Goal: Task Accomplishment & Management: Manage account settings

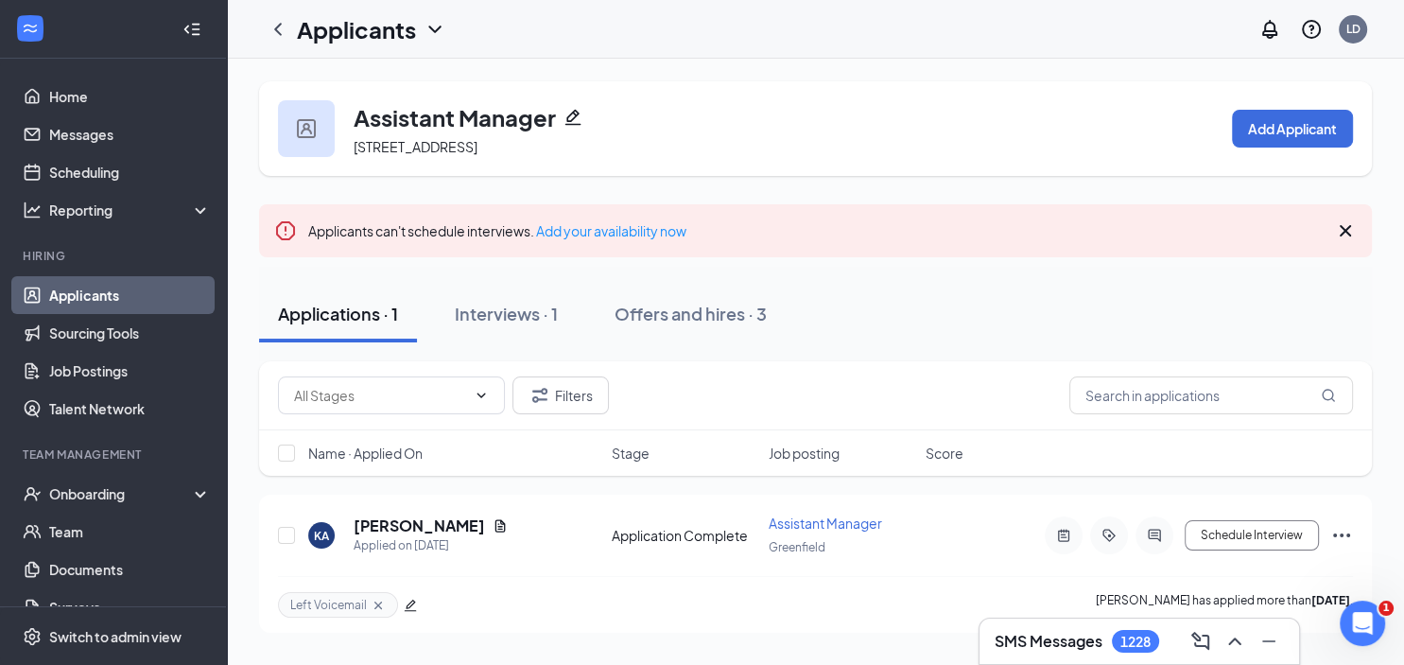
click at [115, 293] on link "Applicants" at bounding box center [130, 295] width 162 height 38
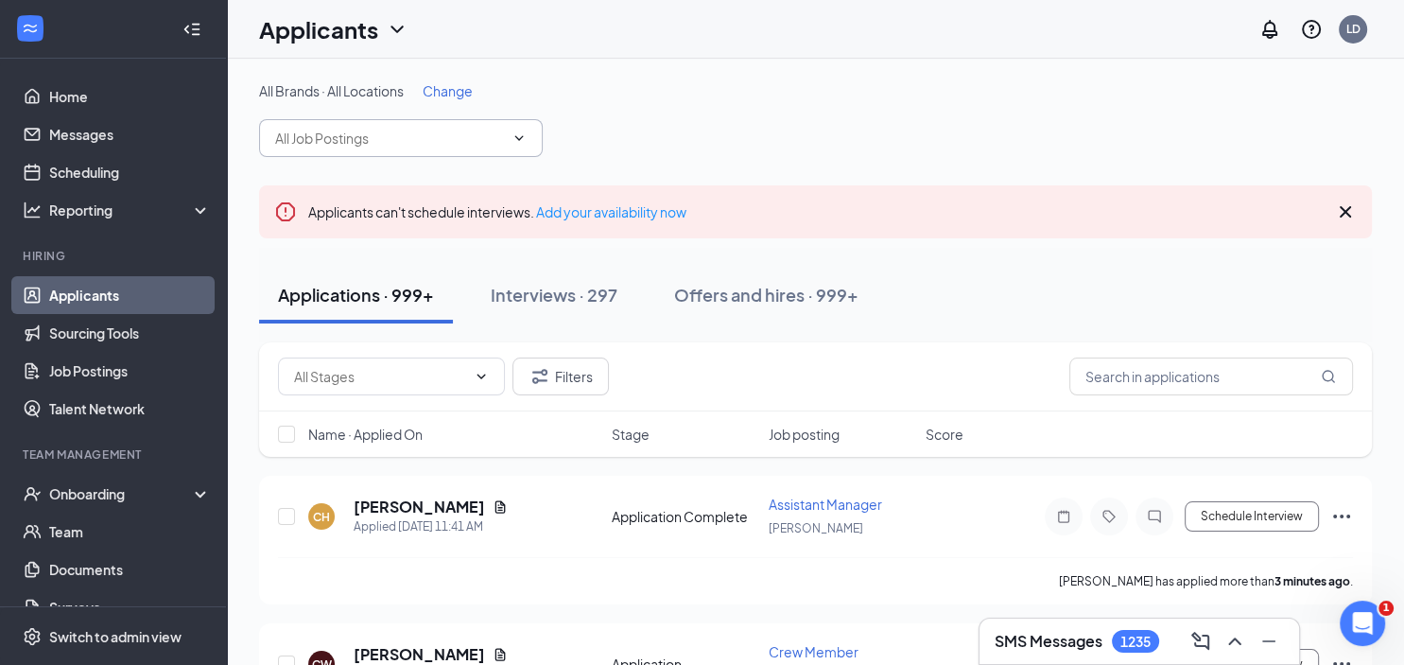
click at [330, 134] on input "text" at bounding box center [389, 138] width 229 height 21
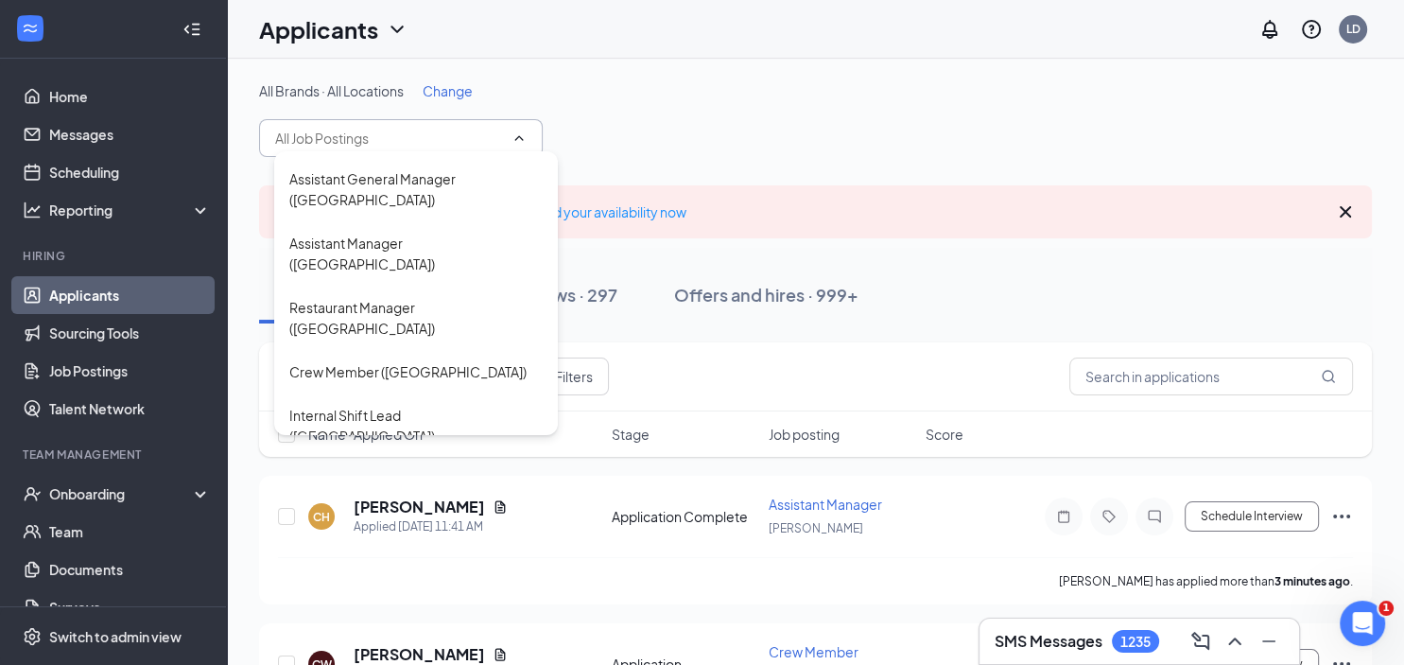
scroll to position [598, 0]
click at [357, 576] on div "Assistant Manager ([GEOGRAPHIC_DATA])" at bounding box center [415, 597] width 253 height 42
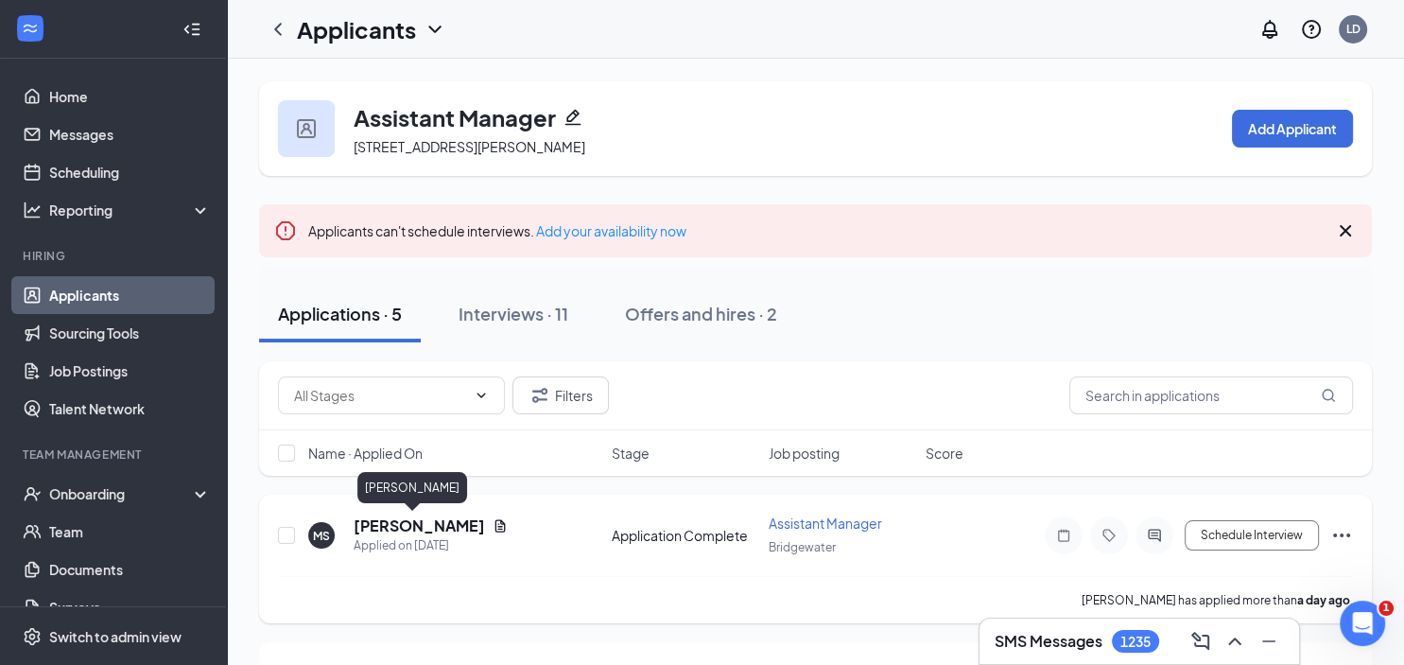
click at [383, 523] on h5 "[PERSON_NAME]" at bounding box center [419, 525] width 131 height 21
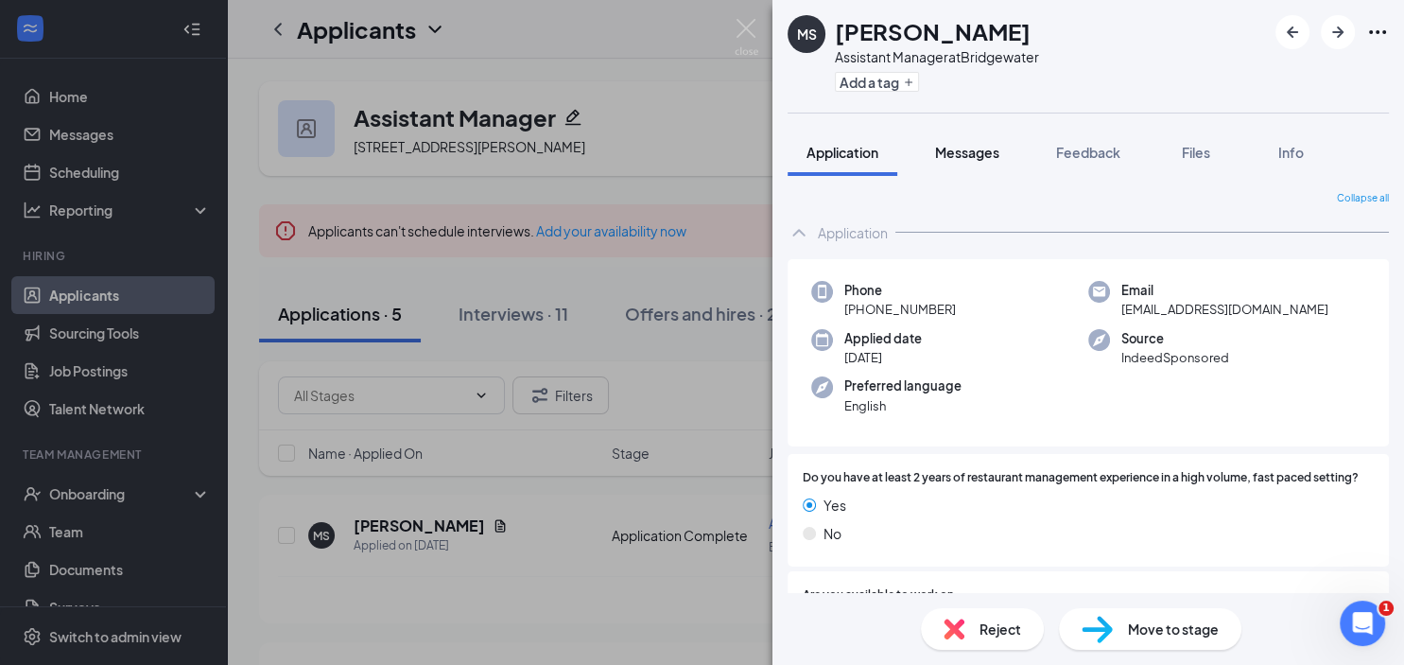
click at [970, 146] on span "Messages" at bounding box center [967, 152] width 64 height 17
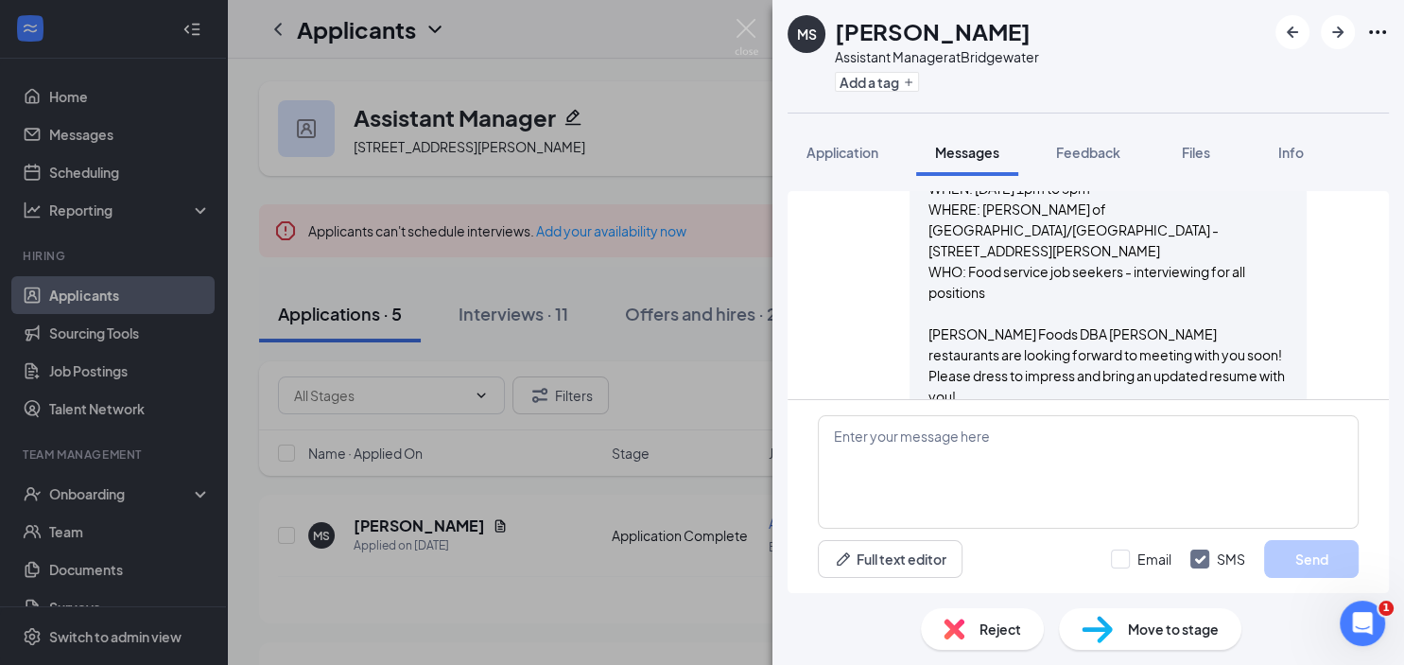
scroll to position [199, 0]
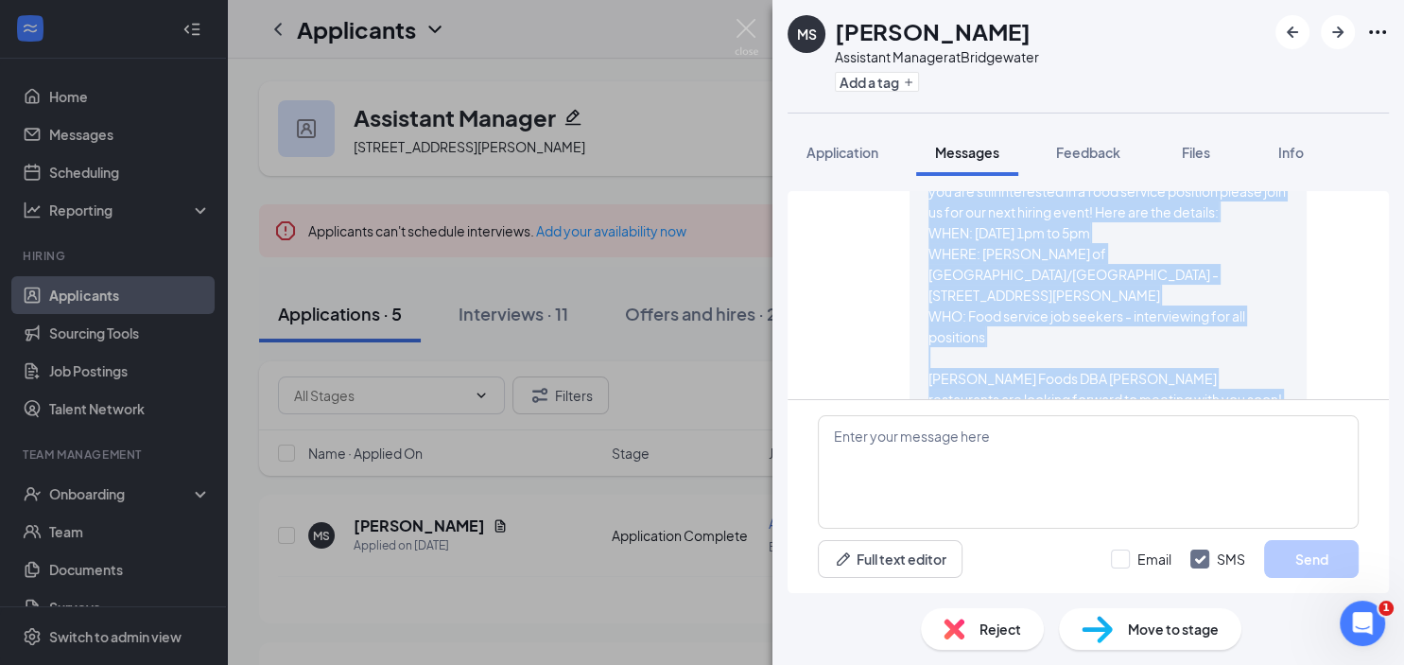
drag, startPoint x: 928, startPoint y: 223, endPoint x: 1158, endPoint y: 364, distance: 269.5
click at [1240, 380] on div "Thank you for your application and resume for [PERSON_NAME] of [GEOGRAPHIC_DATA…" at bounding box center [1107, 284] width 359 height 333
copy span "Thank you for your application and resume for [PERSON_NAME] of [GEOGRAPHIC_DATA…"
click at [747, 24] on img at bounding box center [747, 37] width 24 height 37
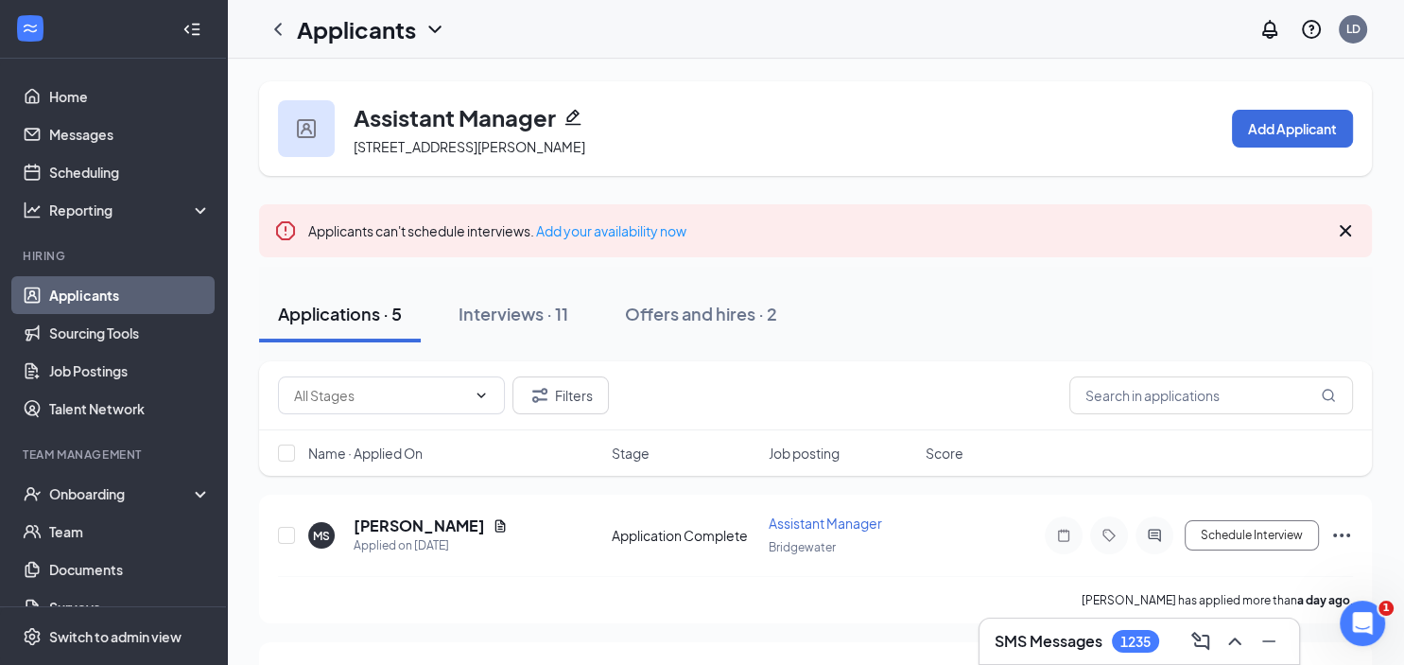
click at [86, 299] on link "Applicants" at bounding box center [130, 295] width 162 height 38
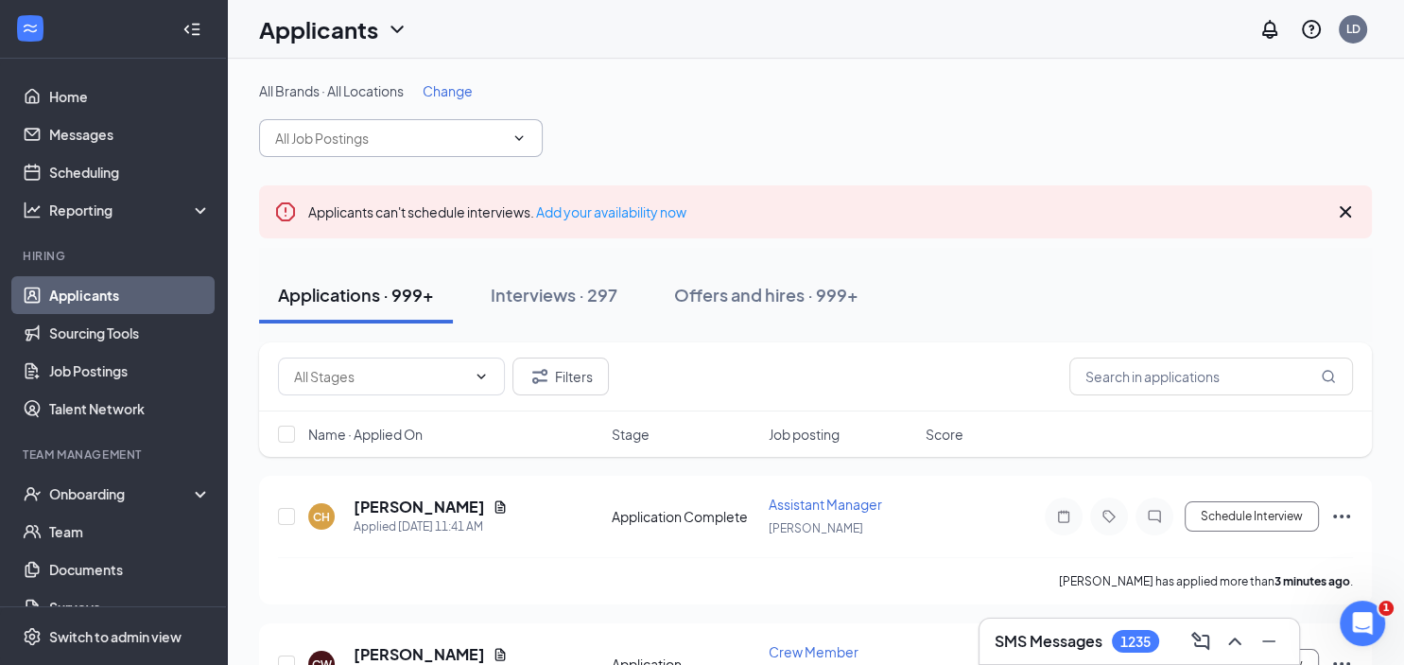
click at [325, 139] on input "text" at bounding box center [389, 138] width 229 height 21
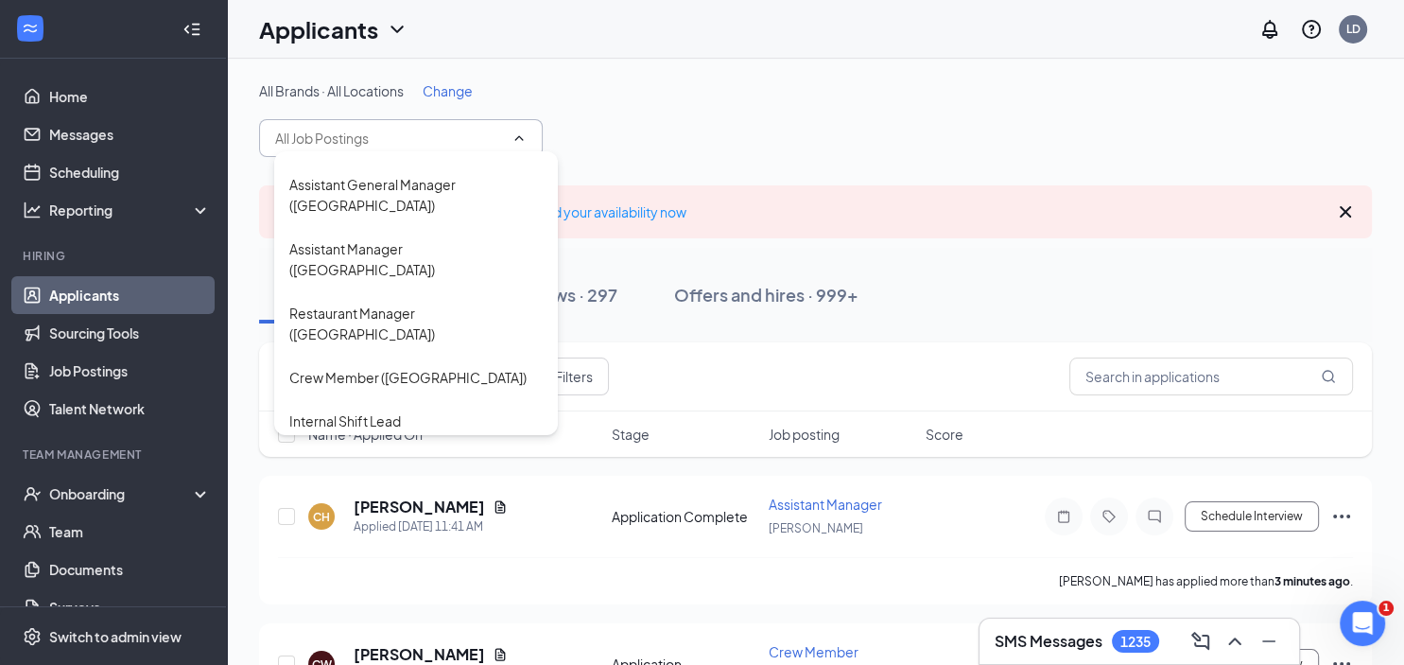
scroll to position [598, 0]
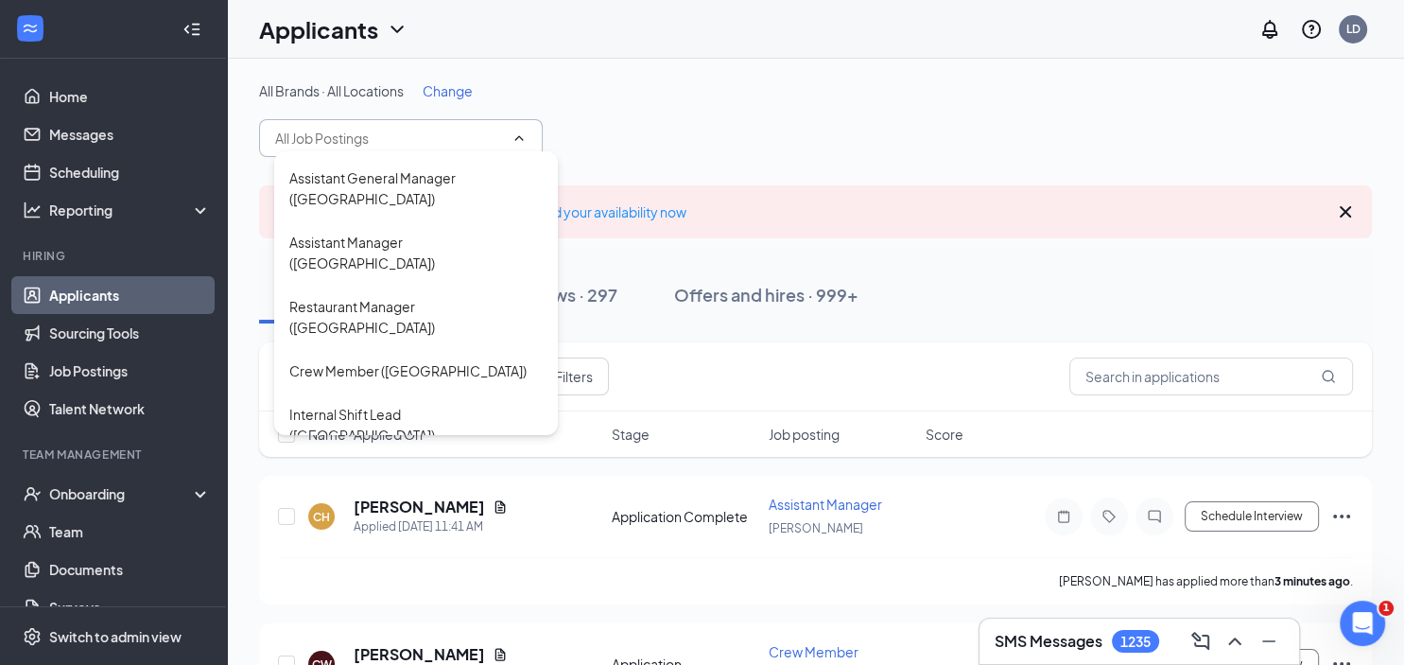
click at [376, 532] on div "Crew Member ([GEOGRAPHIC_DATA])" at bounding box center [407, 542] width 237 height 21
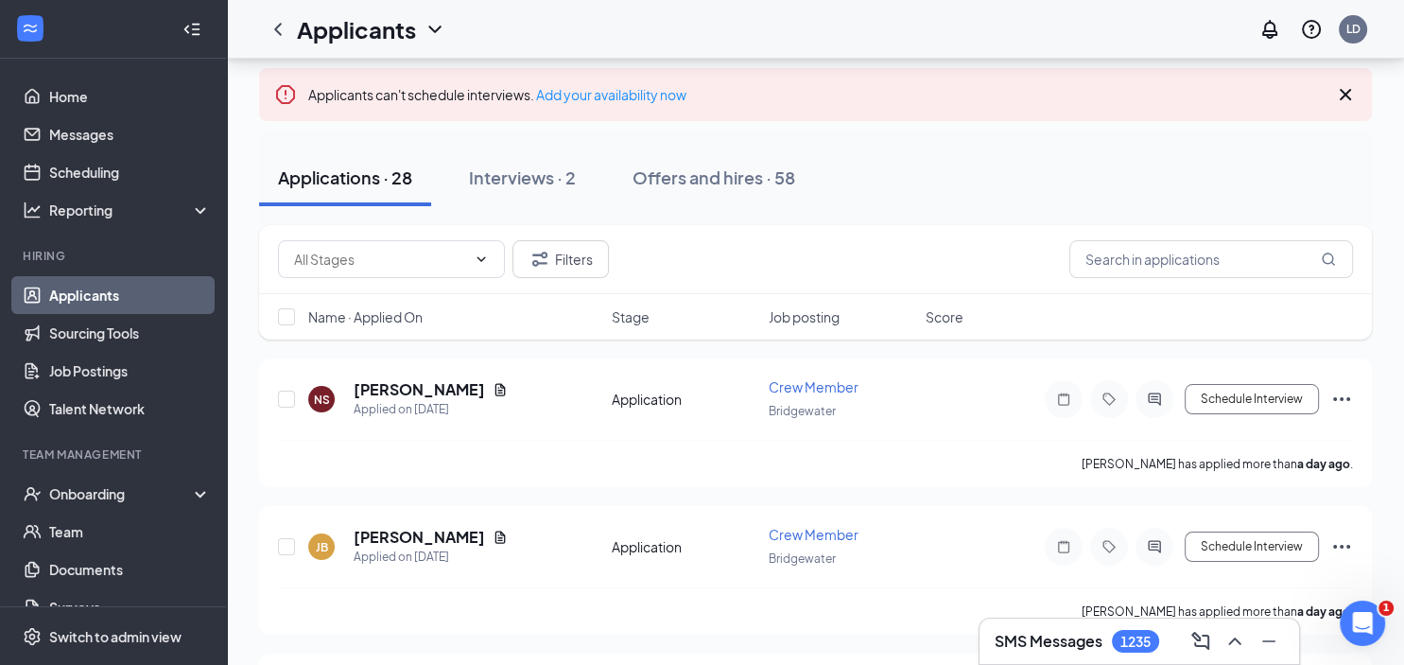
scroll to position [199, 0]
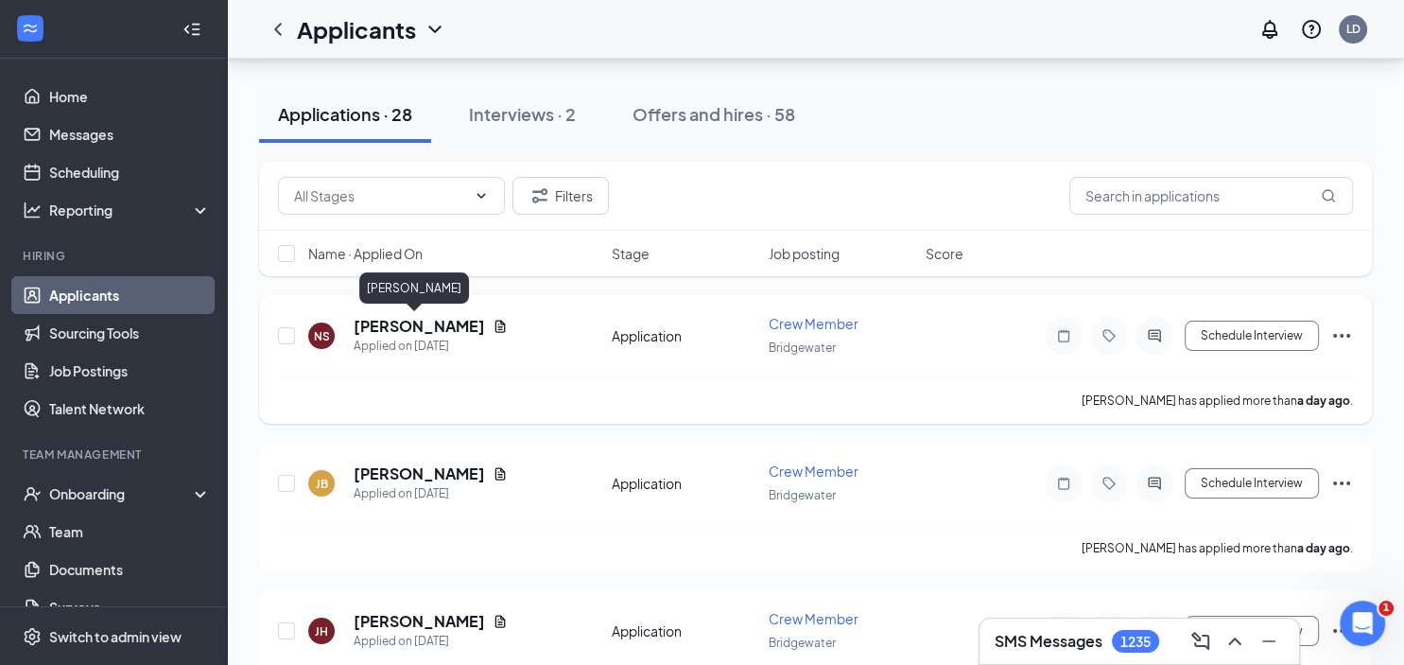
click at [398, 323] on h5 "[PERSON_NAME]" at bounding box center [419, 326] width 131 height 21
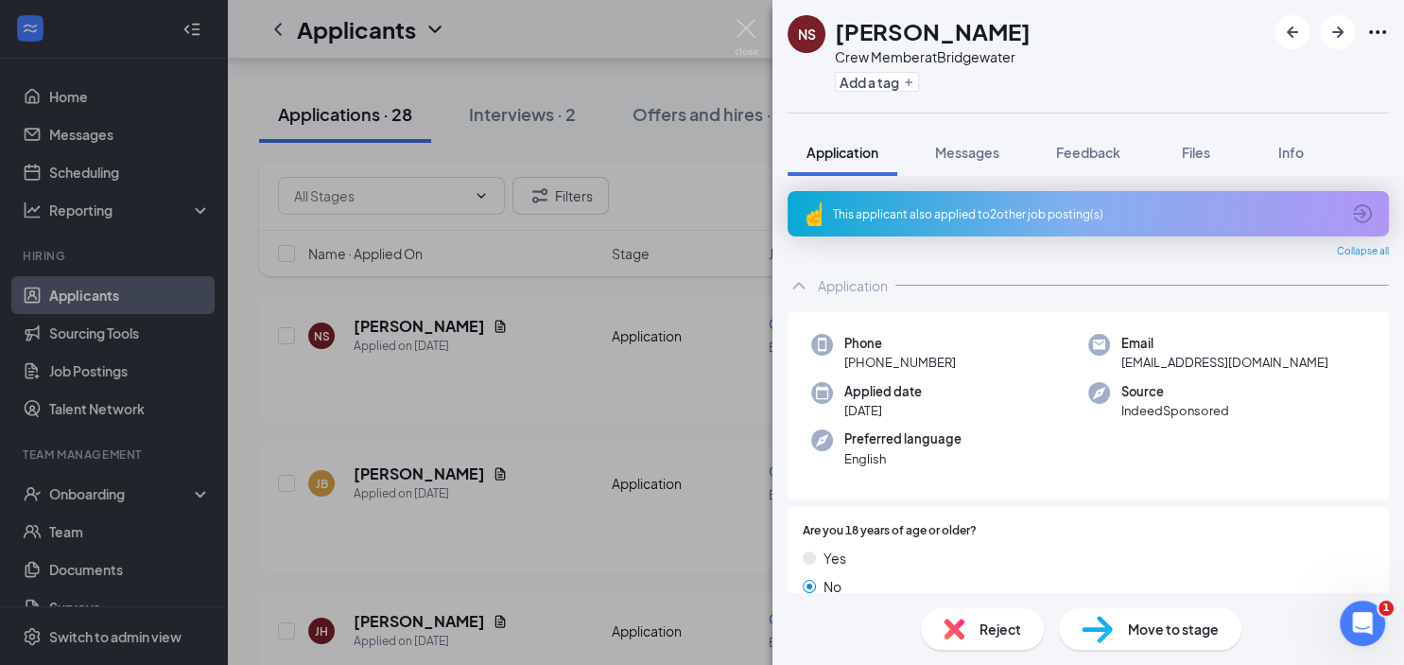
click at [1358, 210] on icon "ArrowCircle" at bounding box center [1362, 213] width 23 height 23
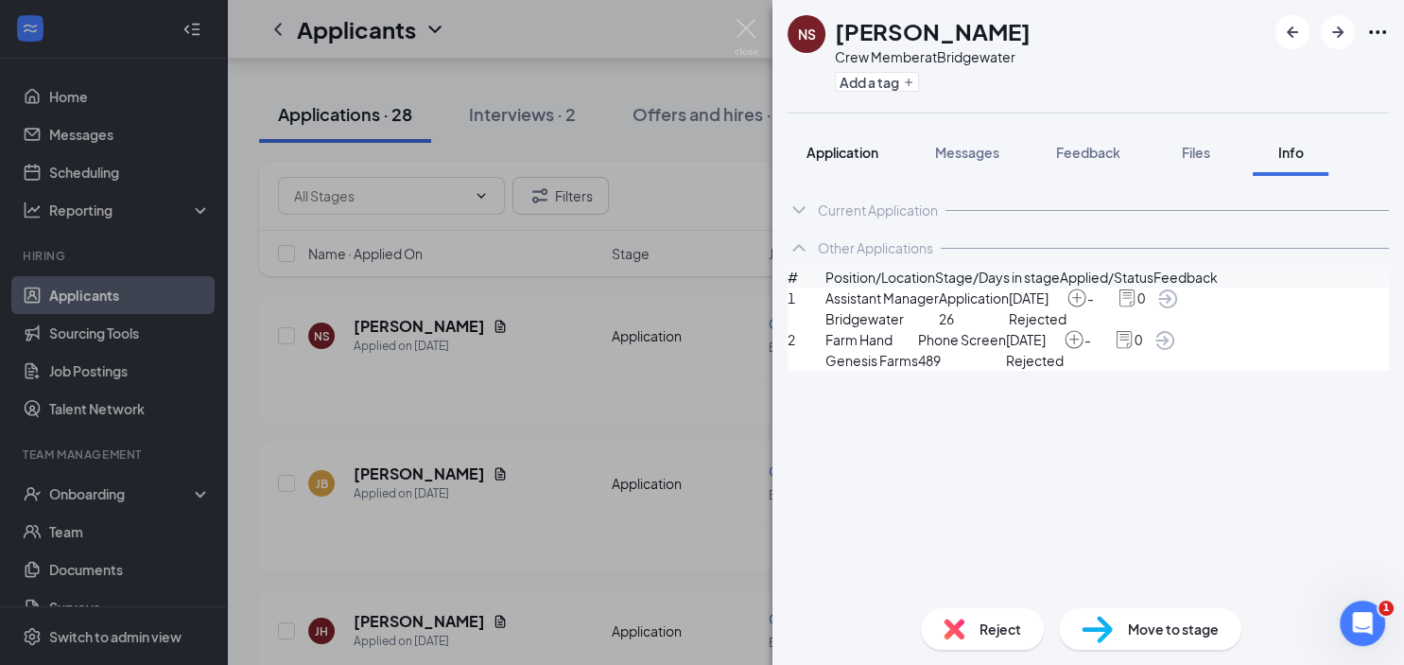
click at [840, 144] on div "Application" at bounding box center [842, 152] width 72 height 19
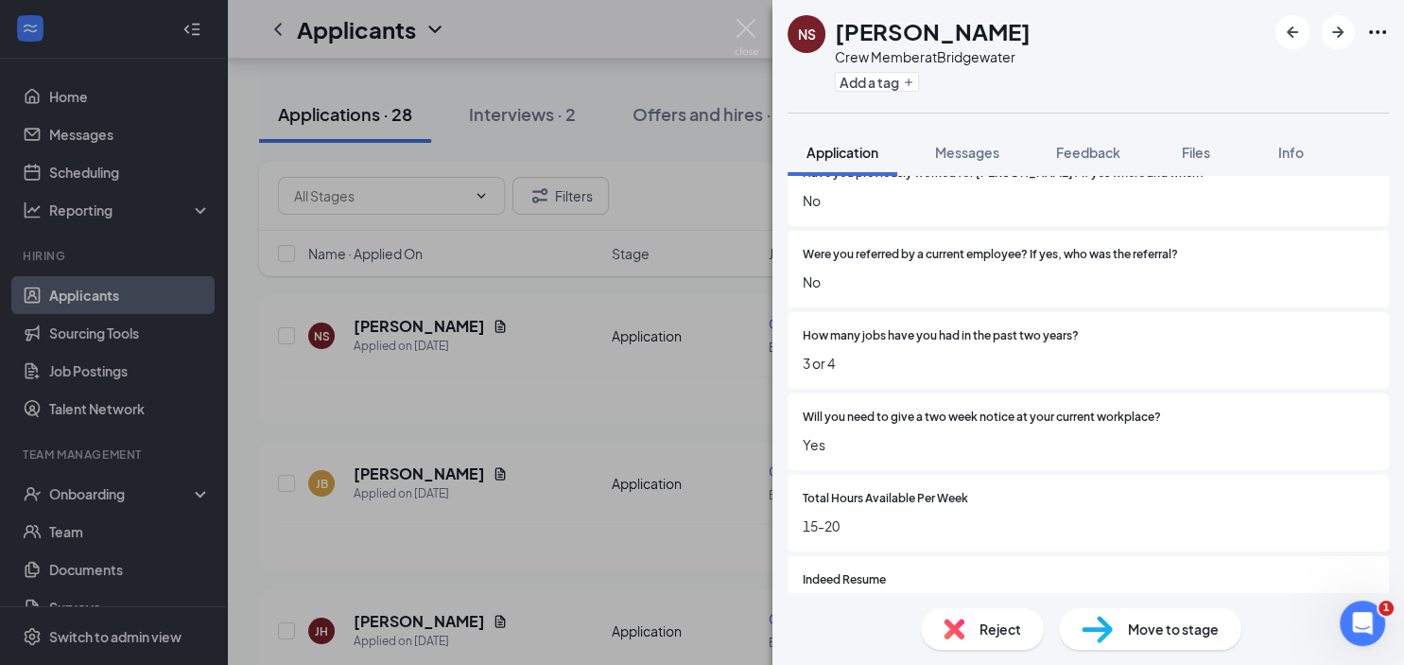
scroll to position [1388, 0]
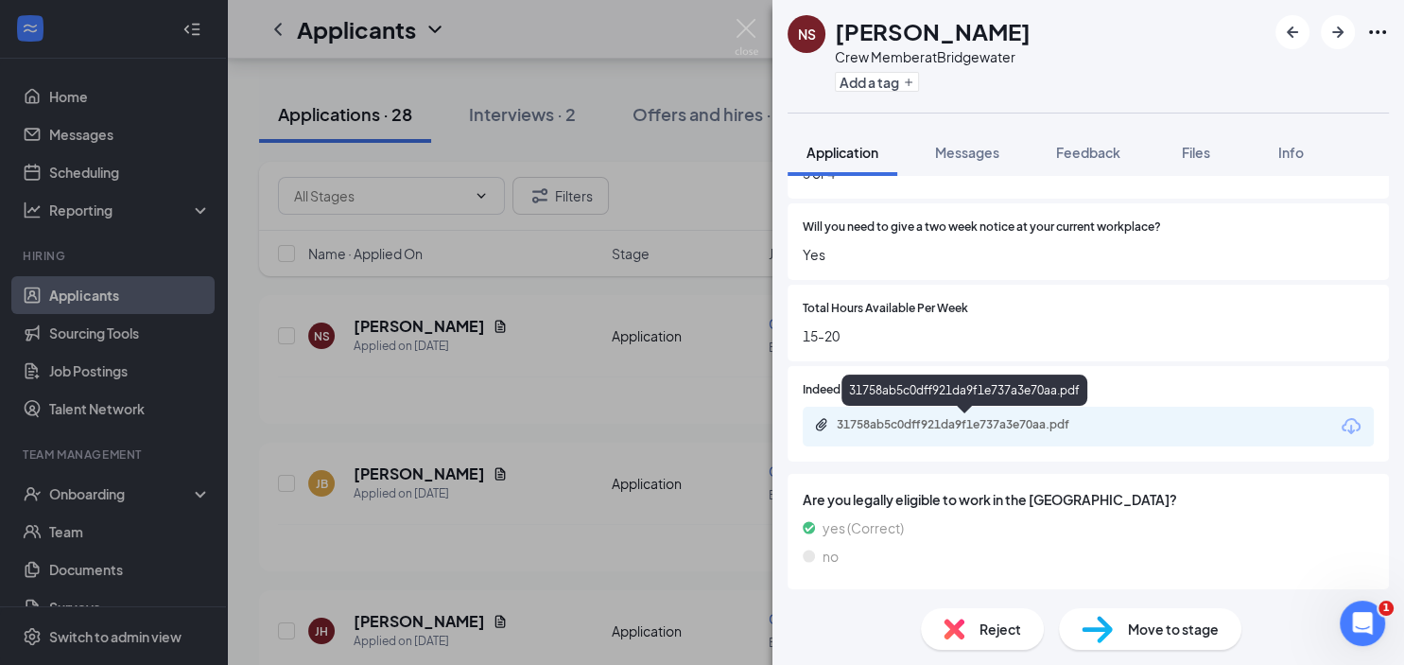
click at [891, 427] on div "31758ab5c0dff921da9f1e737a3e70aa.pdf" at bounding box center [969, 424] width 265 height 15
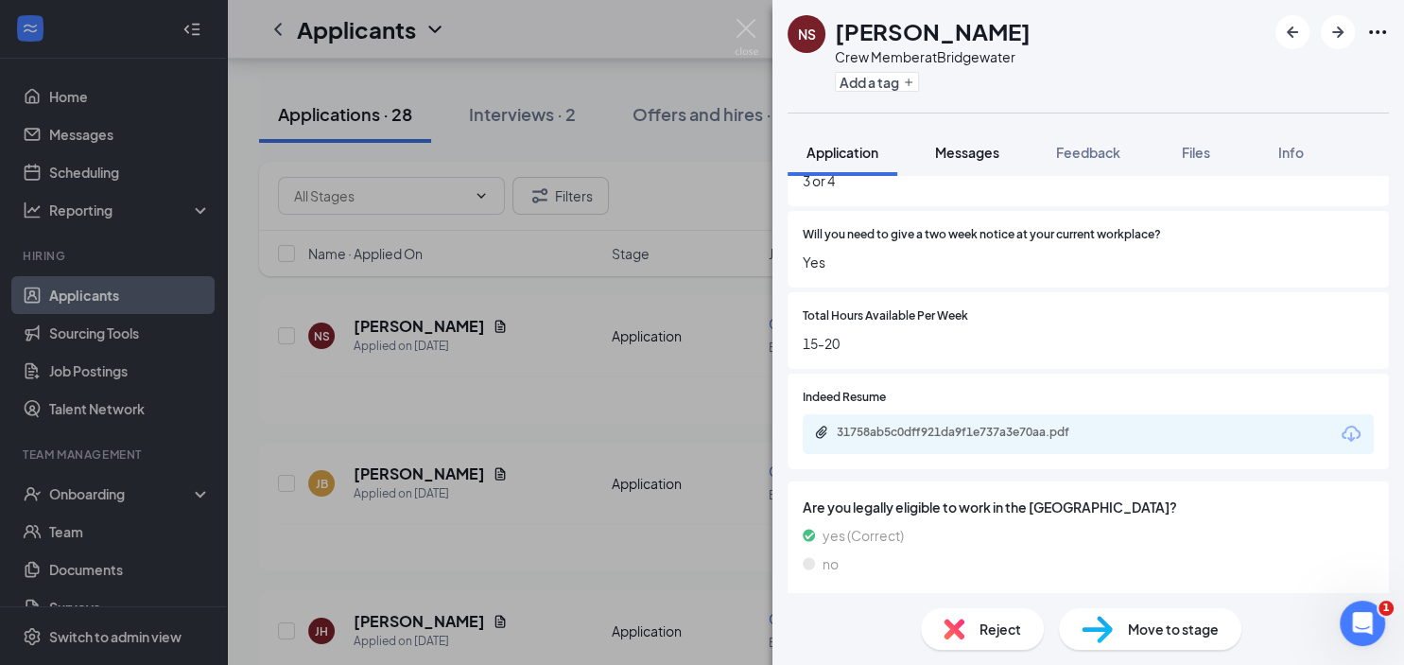
click at [974, 150] on span "Messages" at bounding box center [967, 152] width 64 height 17
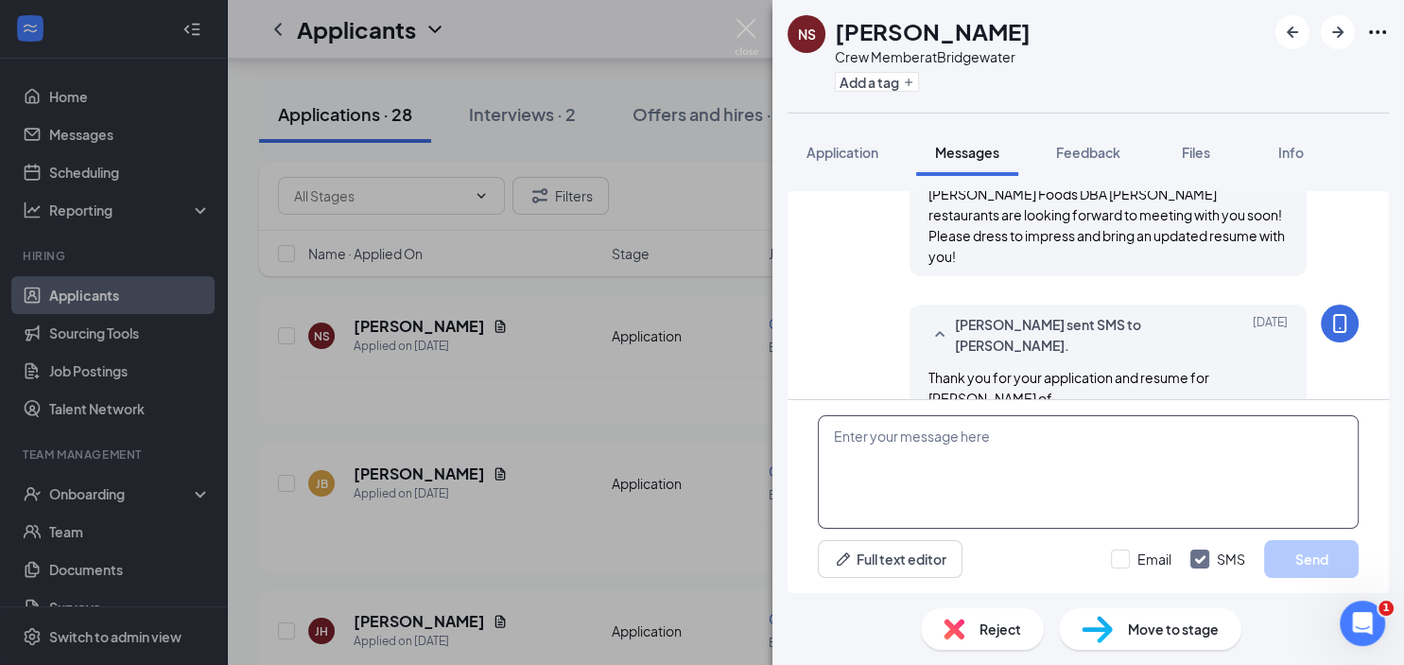
scroll to position [765, 0]
click at [750, 28] on img at bounding box center [747, 37] width 24 height 37
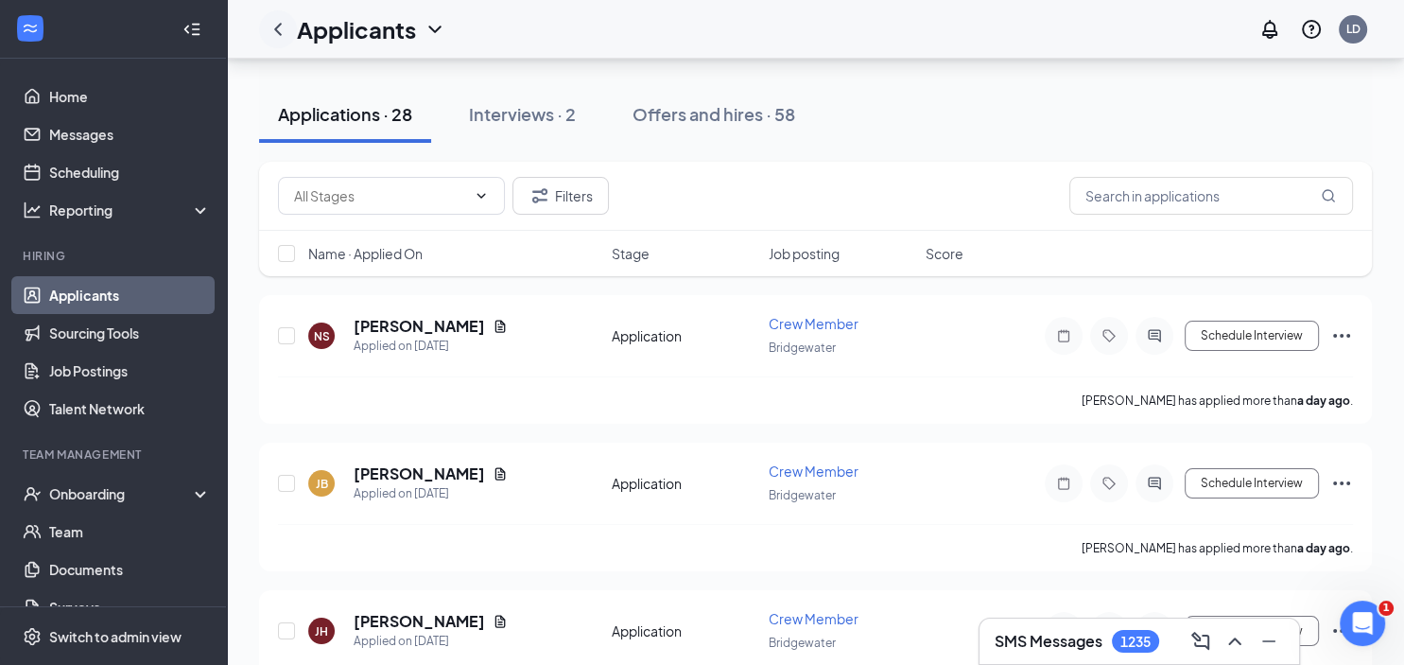
click at [283, 22] on icon "ChevronLeft" at bounding box center [278, 29] width 23 height 23
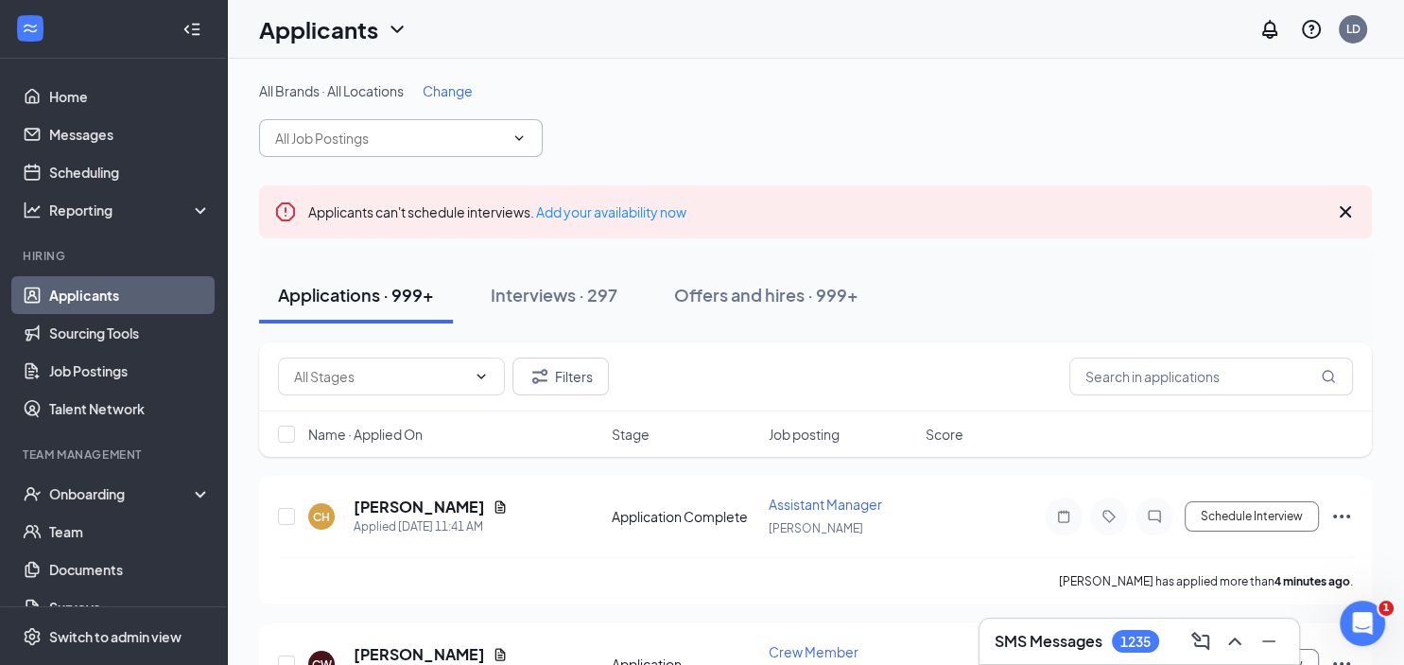
click at [380, 130] on input "text" at bounding box center [389, 138] width 229 height 21
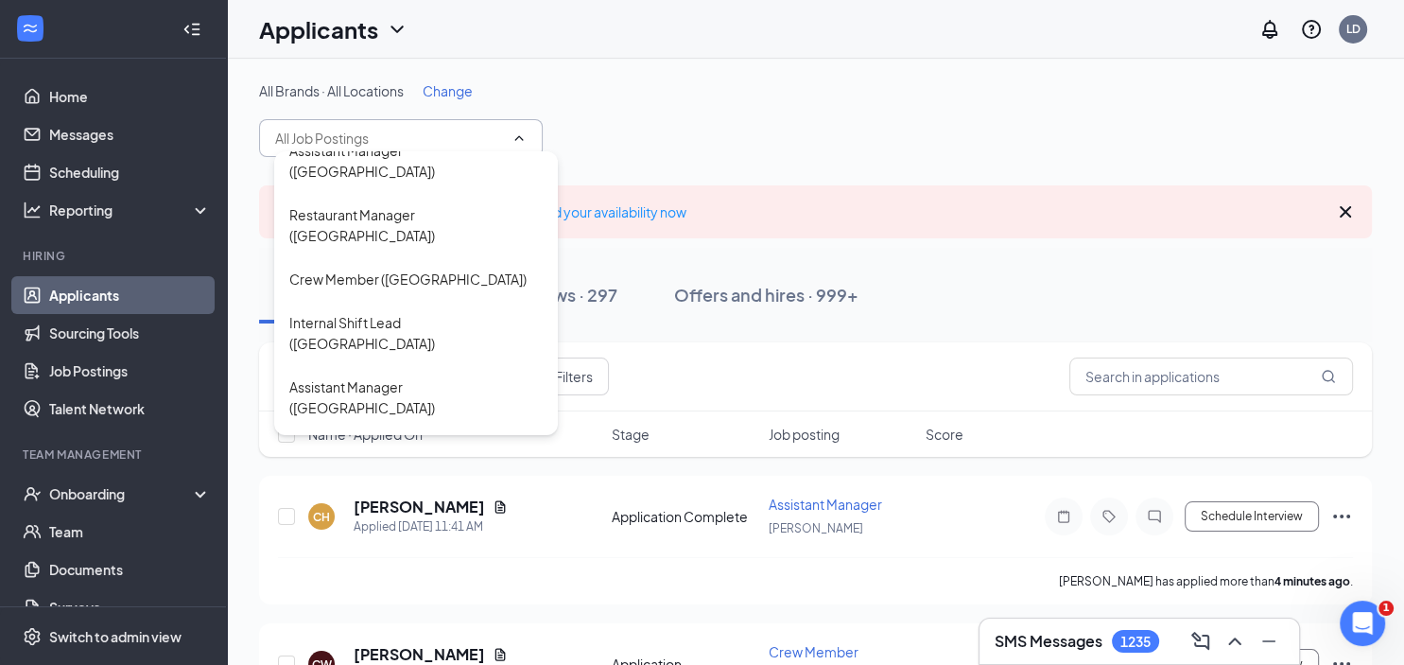
scroll to position [699, 0]
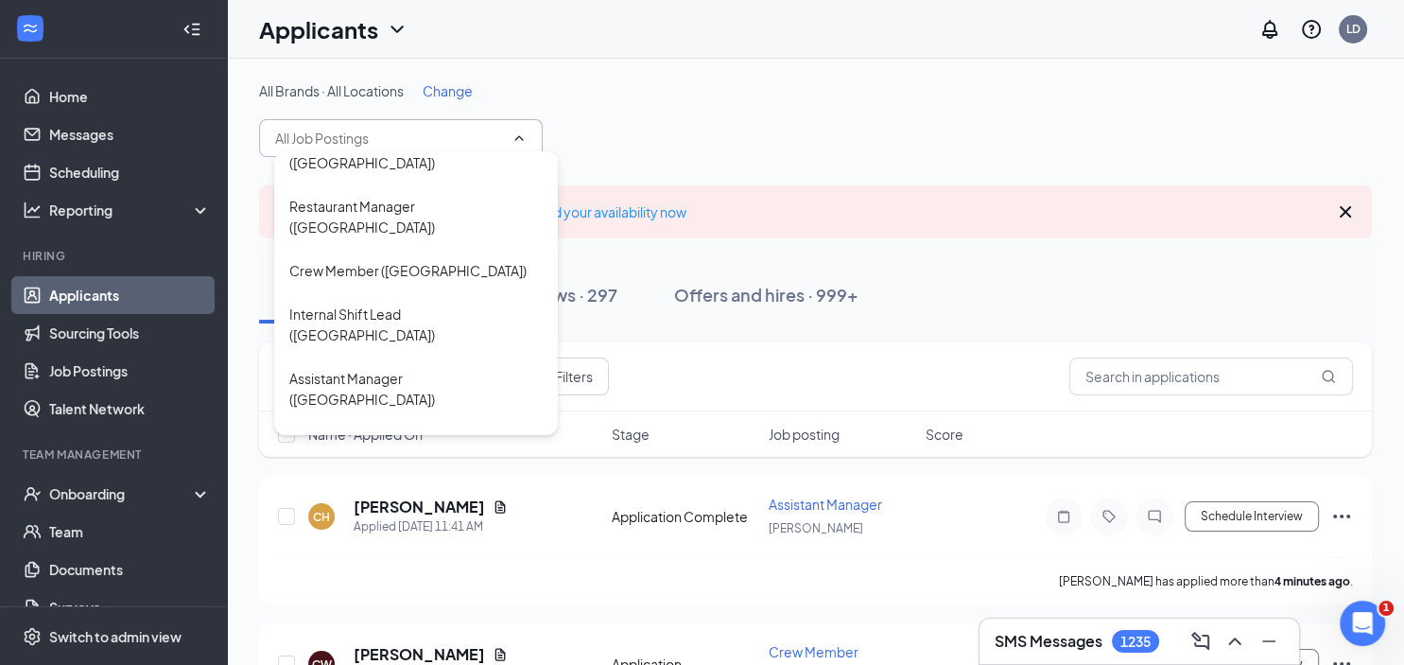
click at [407, 476] on div "Assistant Manager ([GEOGRAPHIC_DATA])" at bounding box center [415, 497] width 253 height 42
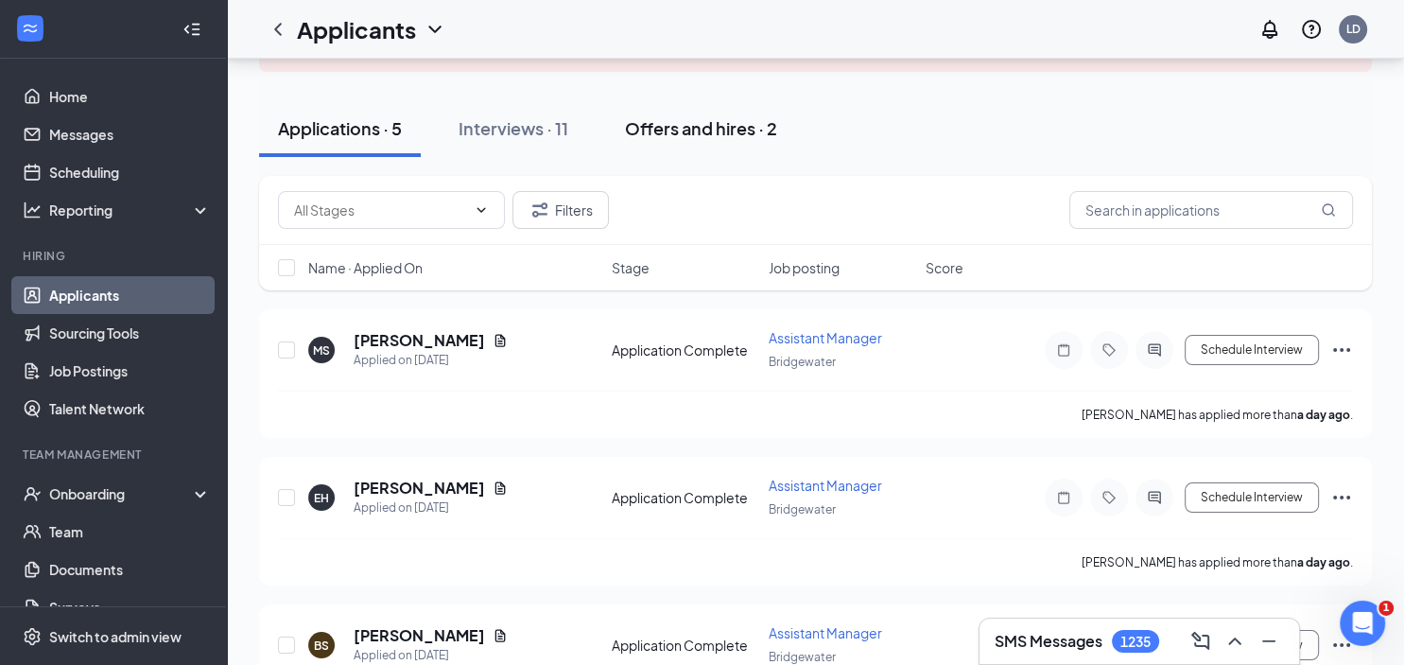
scroll to position [199, 0]
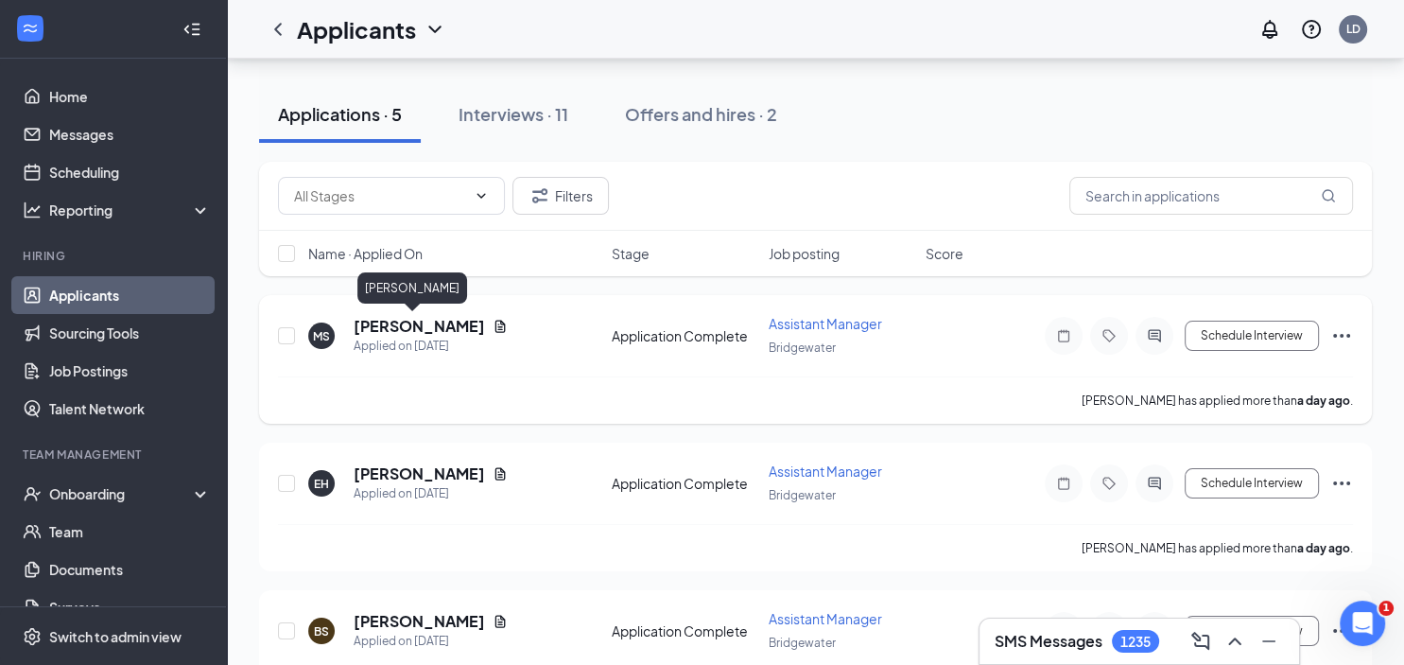
click at [387, 323] on h5 "[PERSON_NAME]" at bounding box center [419, 326] width 131 height 21
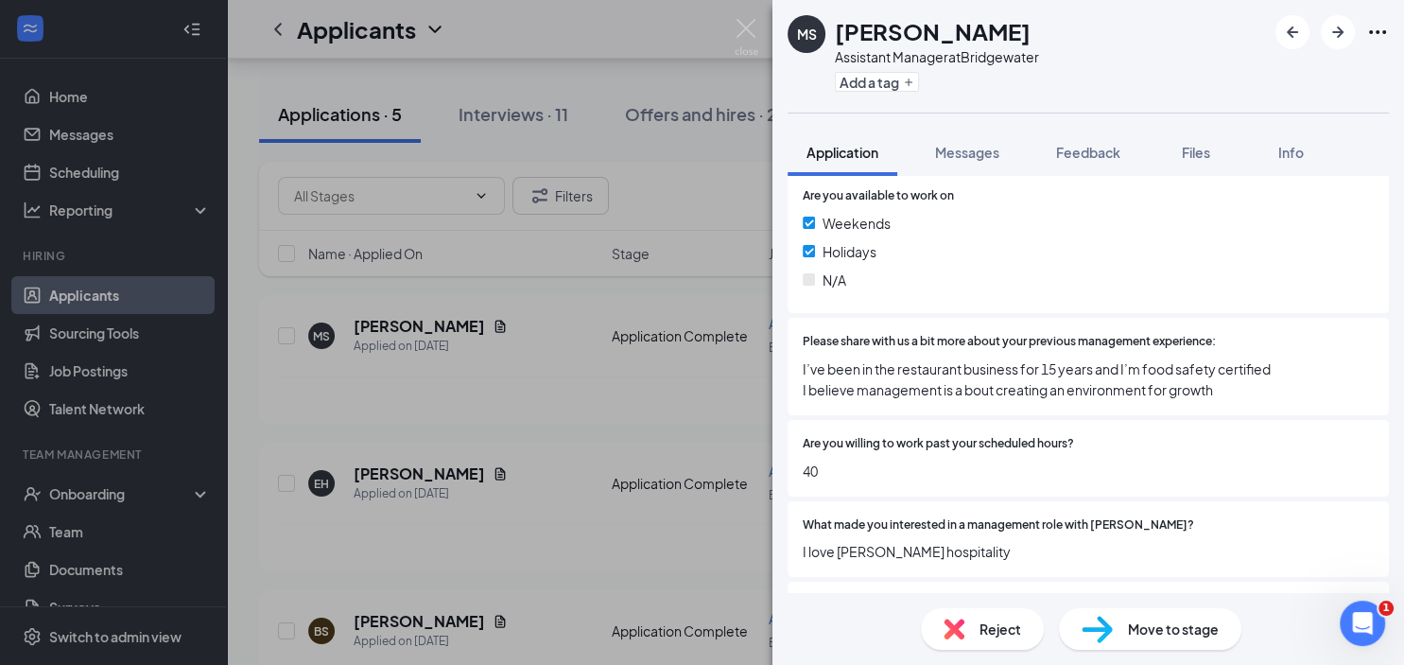
scroll to position [798, 0]
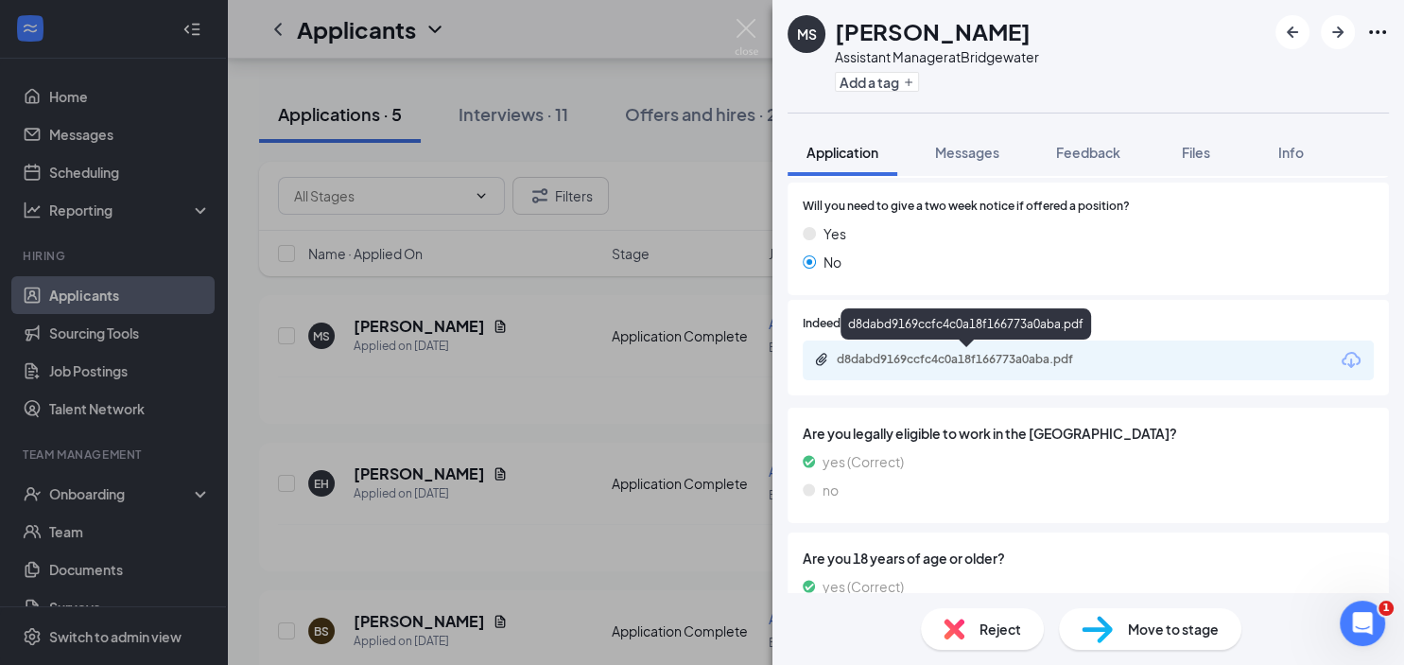
click at [951, 357] on div "d8dabd9169ccfc4c0a18f166773a0aba.pdf" at bounding box center [969, 359] width 265 height 15
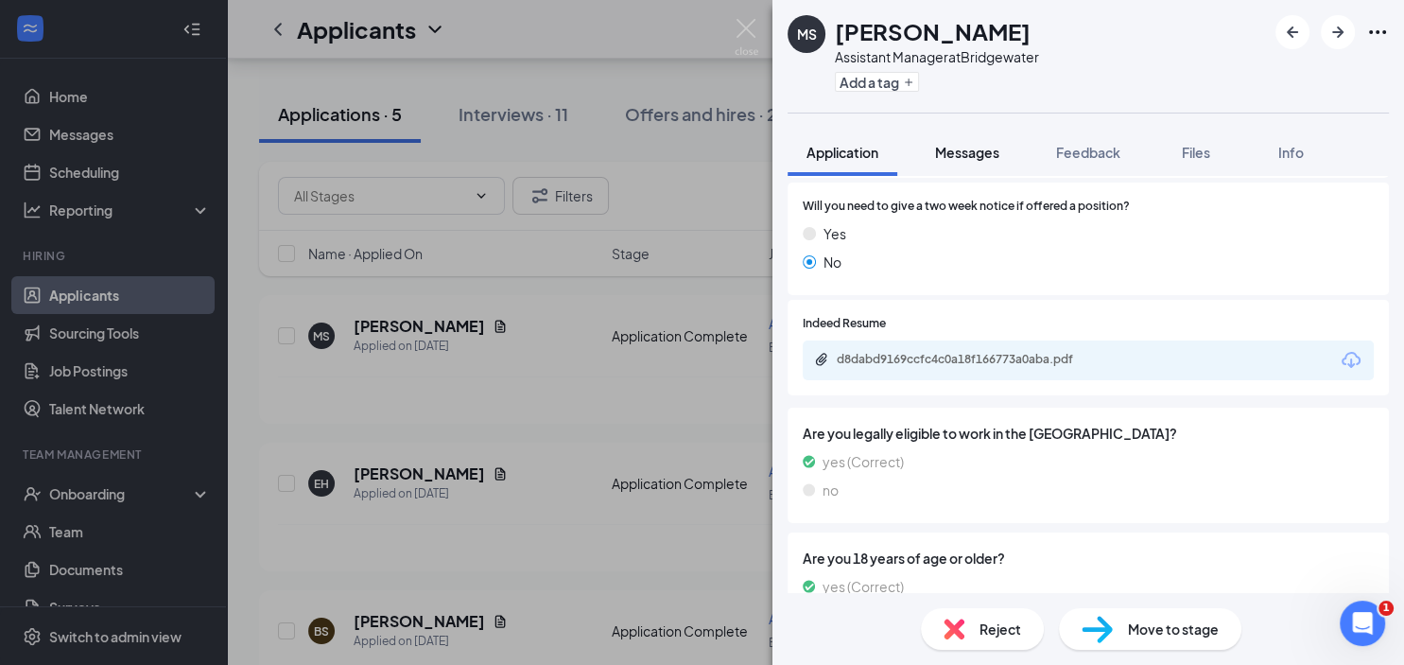
click at [973, 152] on span "Messages" at bounding box center [967, 152] width 64 height 17
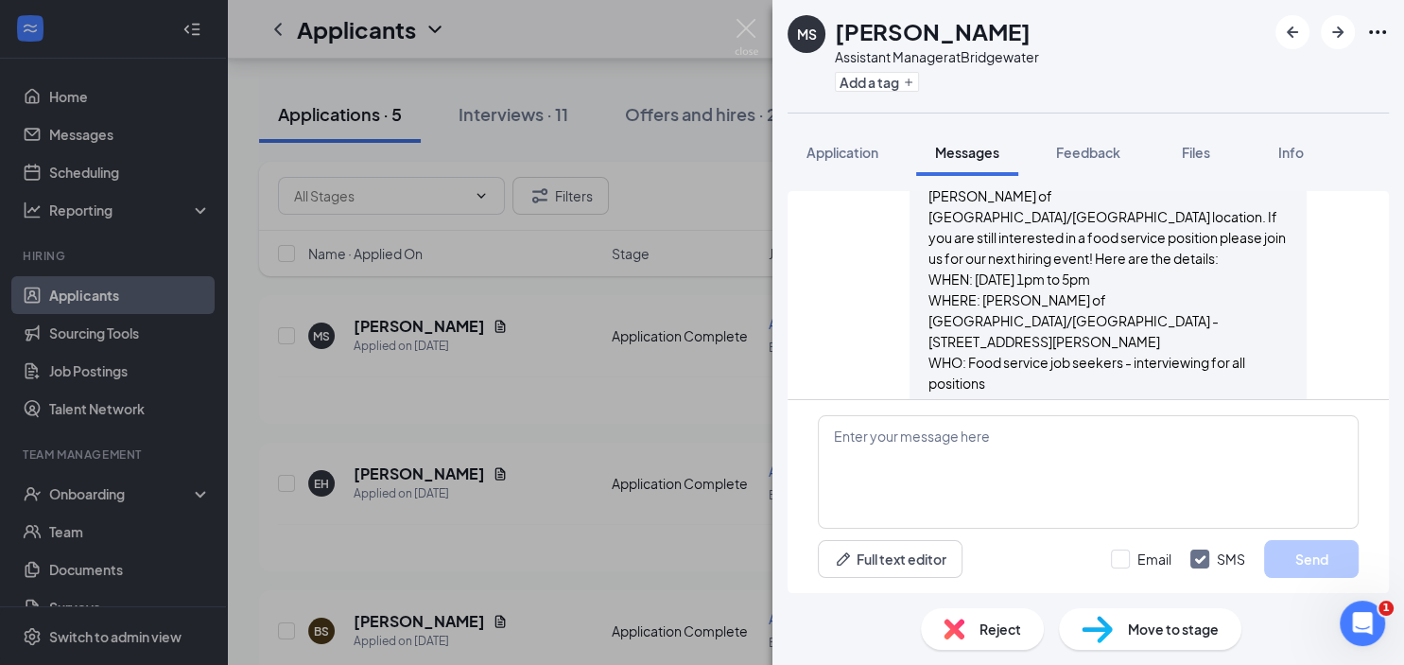
scroll to position [587, 0]
click at [745, 22] on img at bounding box center [747, 37] width 24 height 37
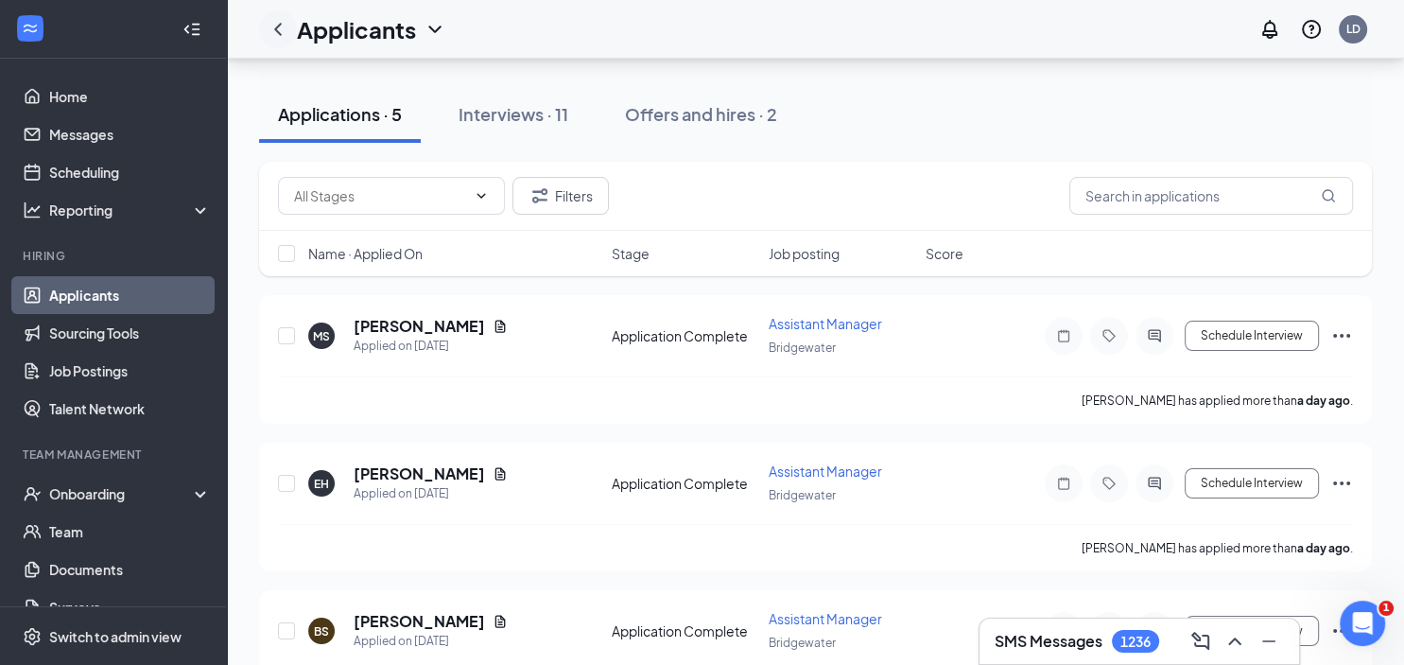
click at [280, 26] on icon "ChevronLeft" at bounding box center [278, 29] width 8 height 12
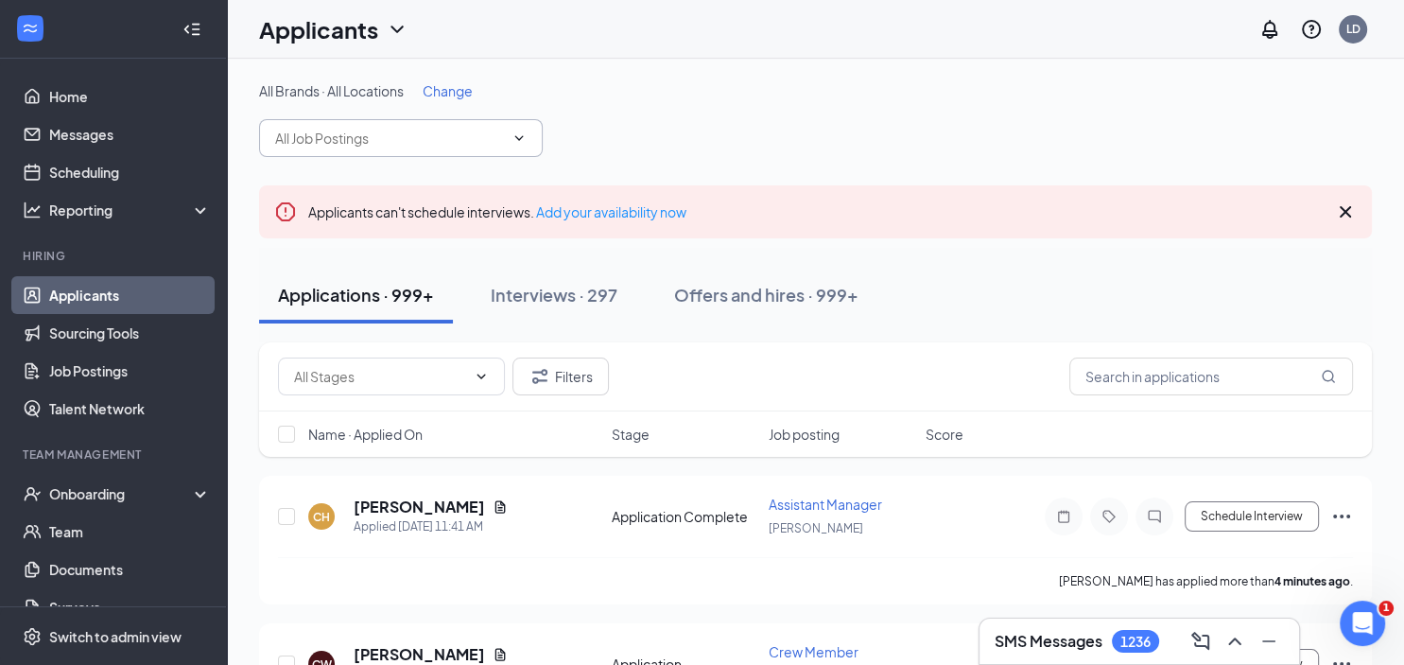
click at [374, 133] on input "text" at bounding box center [389, 138] width 229 height 21
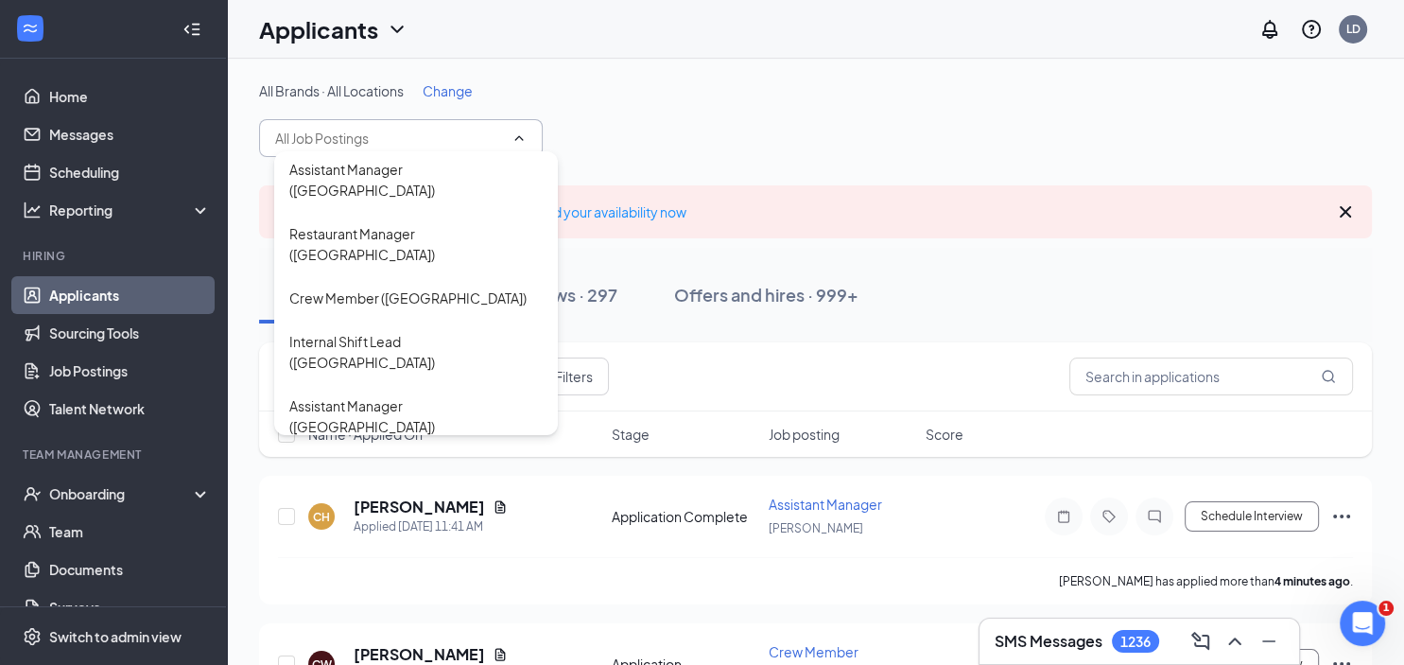
scroll to position [699, 0]
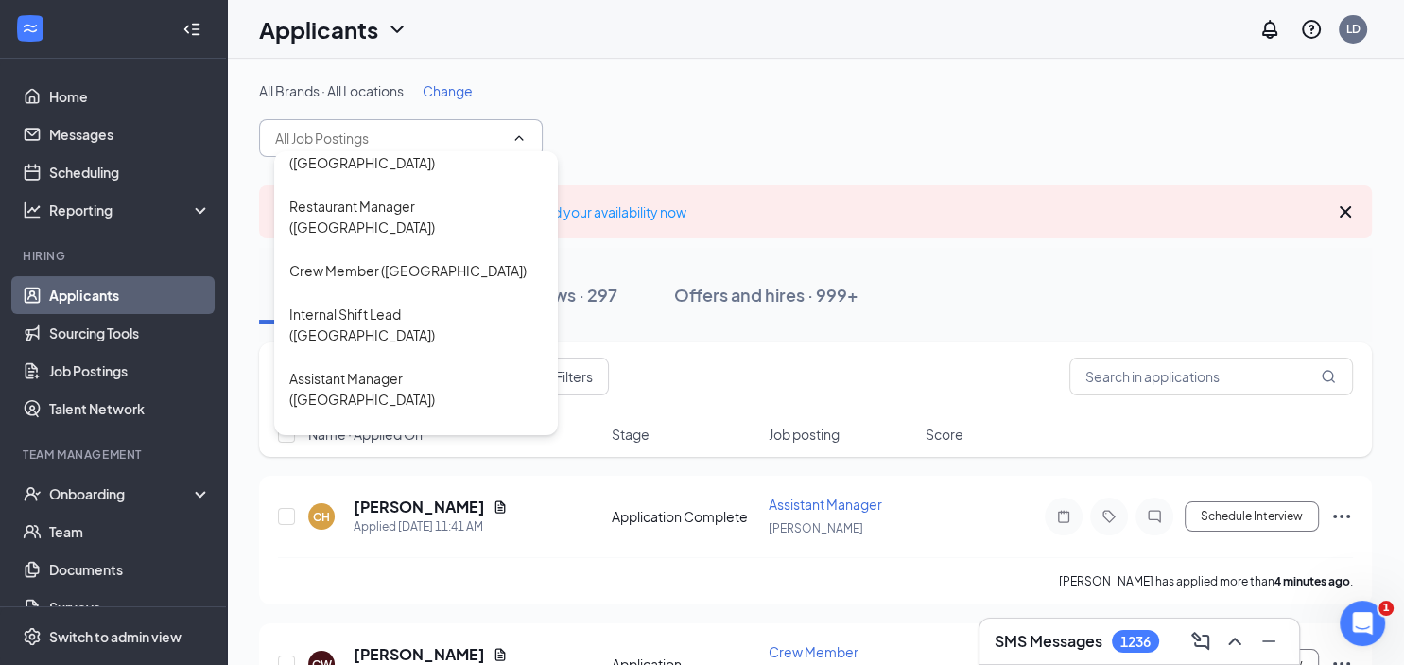
click at [342, 540] on div "Assistant General Manager ([GEOGRAPHIC_DATA])" at bounding box center [415, 561] width 253 height 42
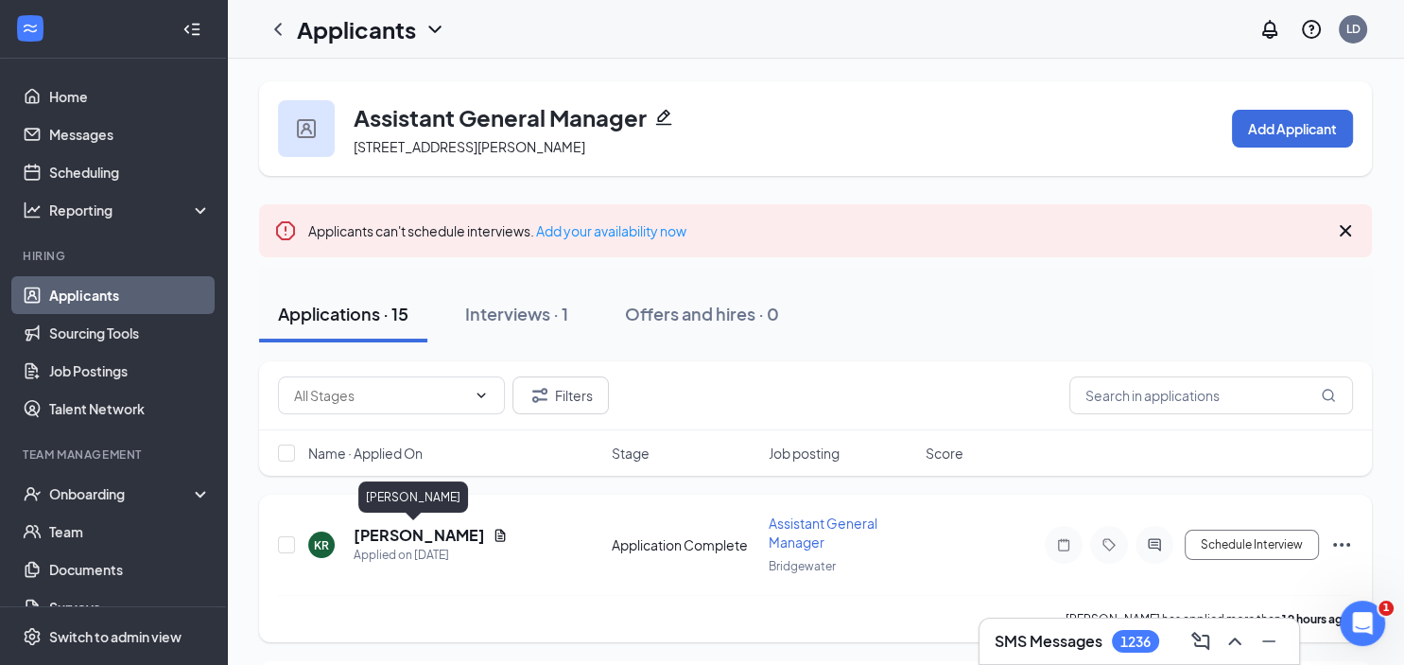
click at [416, 537] on h5 "[PERSON_NAME]" at bounding box center [419, 535] width 131 height 21
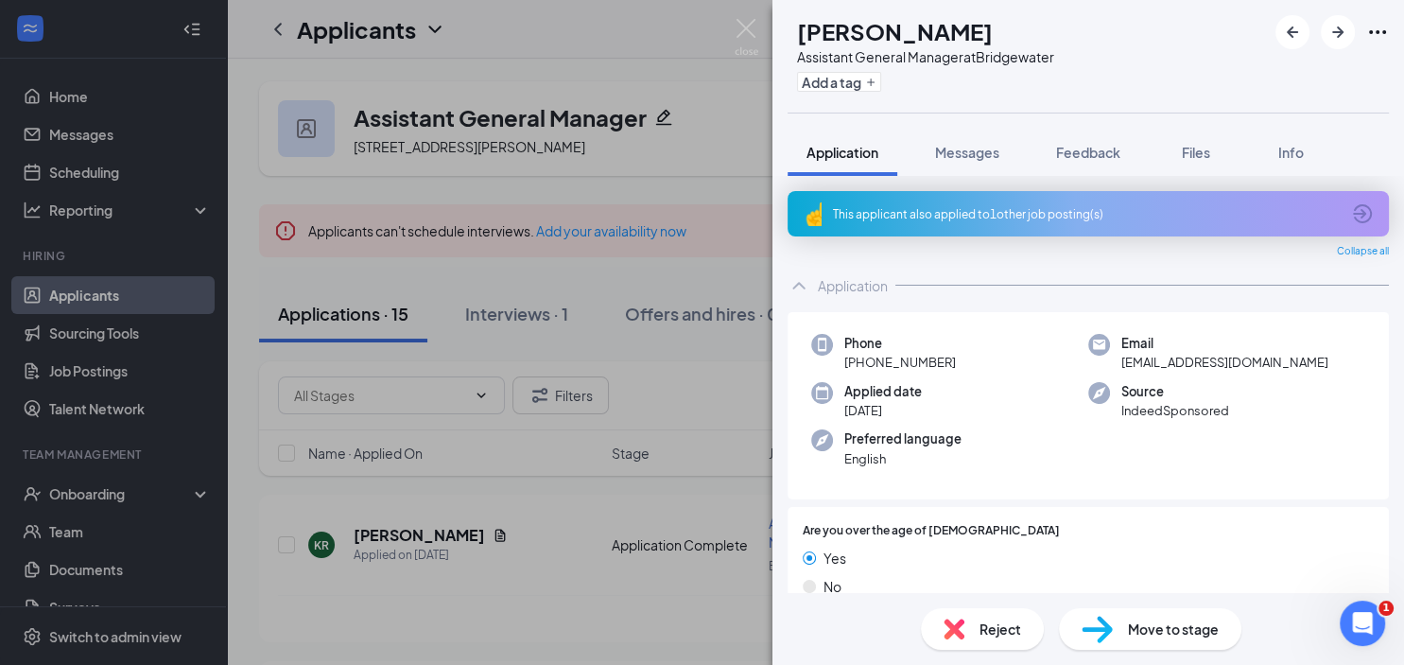
click at [1357, 214] on icon "ArrowCircle" at bounding box center [1362, 213] width 19 height 19
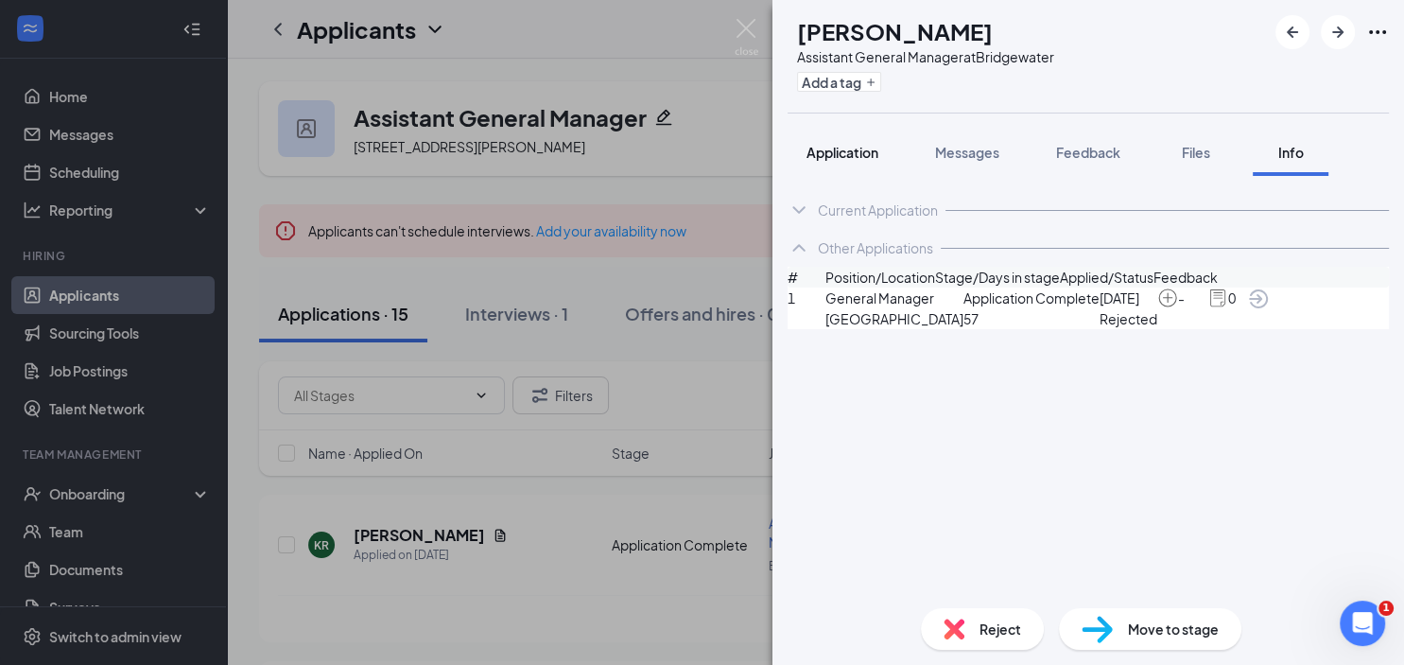
click at [819, 153] on span "Application" at bounding box center [842, 152] width 72 height 17
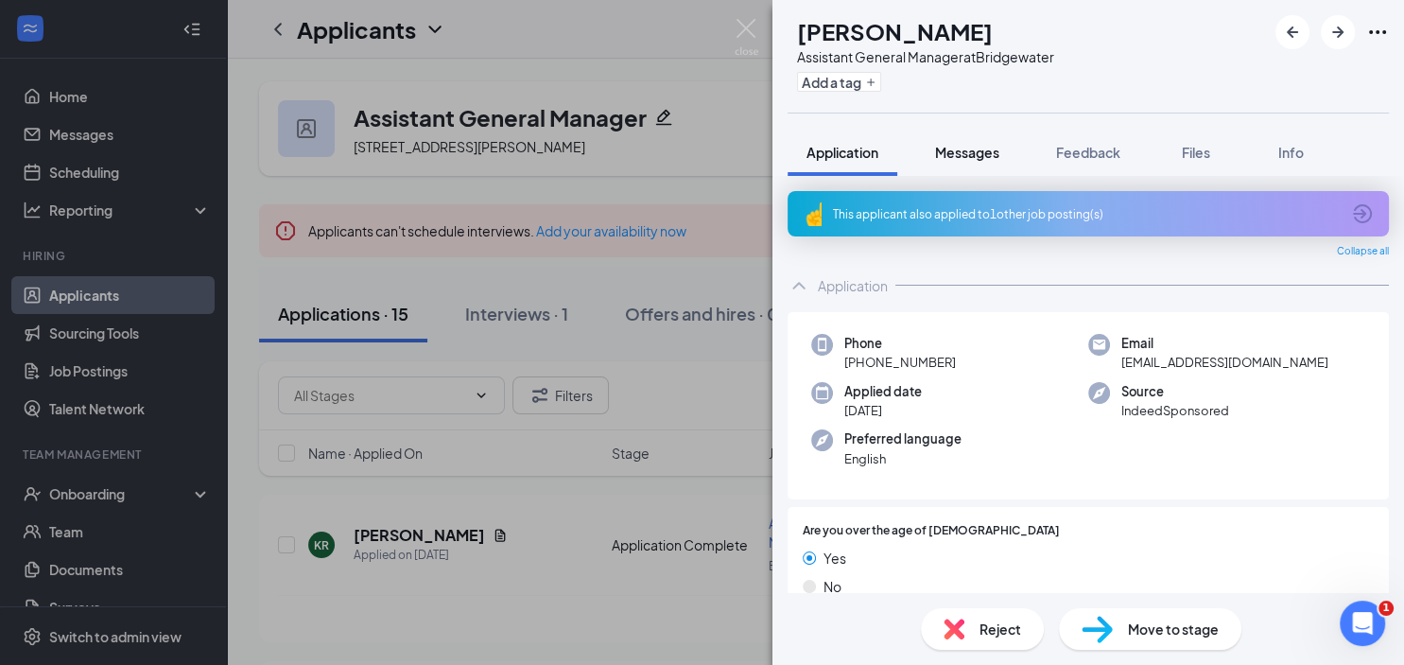
click at [974, 152] on span "Messages" at bounding box center [967, 152] width 64 height 17
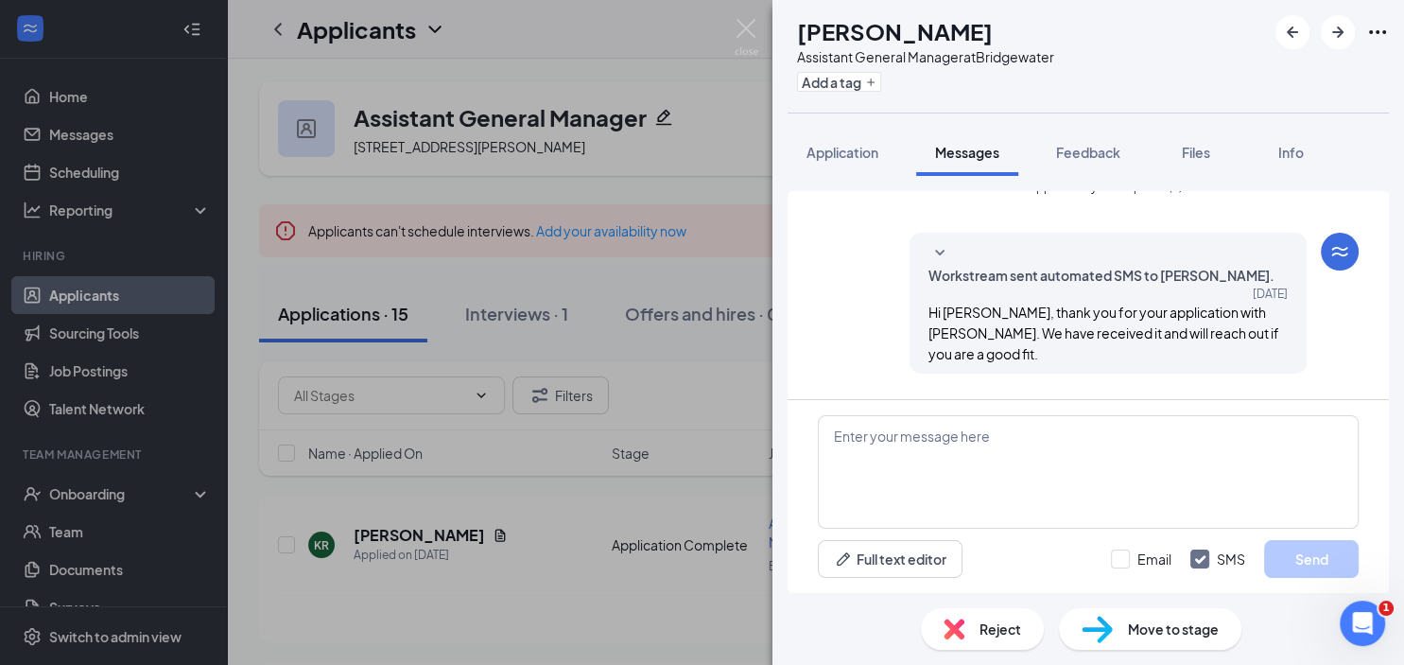
scroll to position [24, 0]
click at [830, 149] on span "Application" at bounding box center [842, 152] width 72 height 17
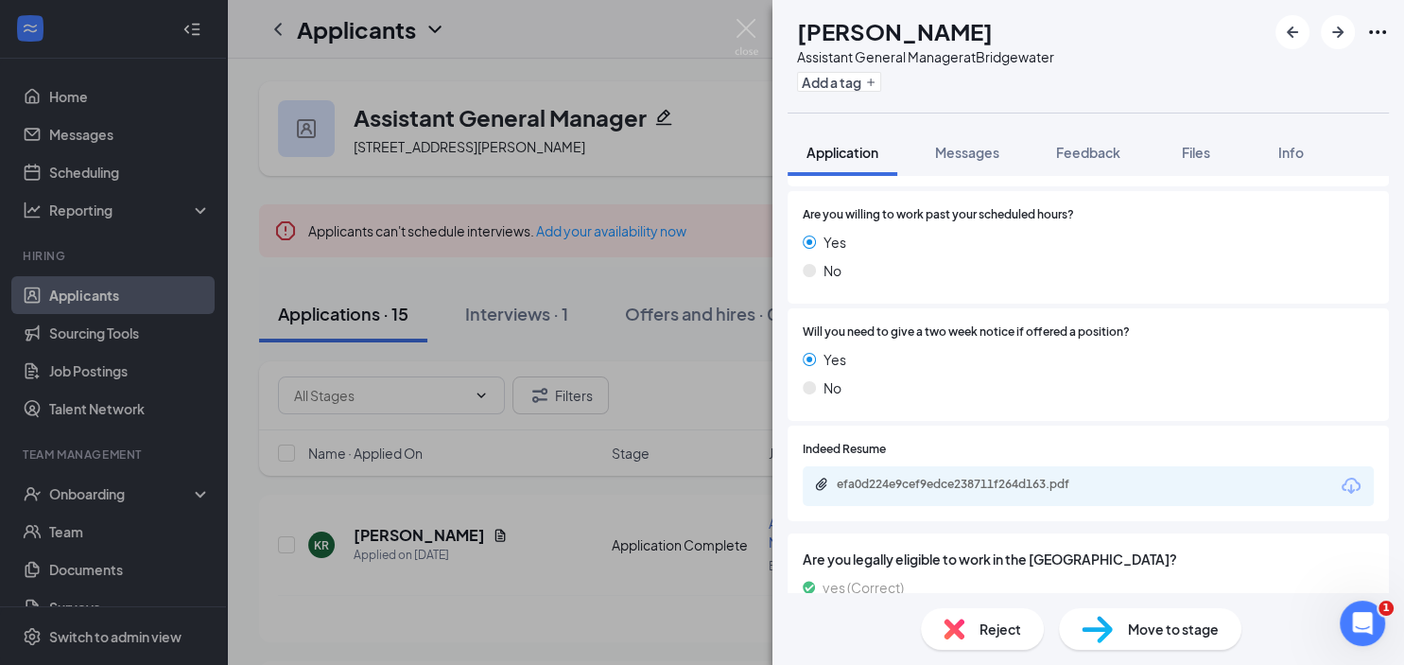
scroll to position [958, 0]
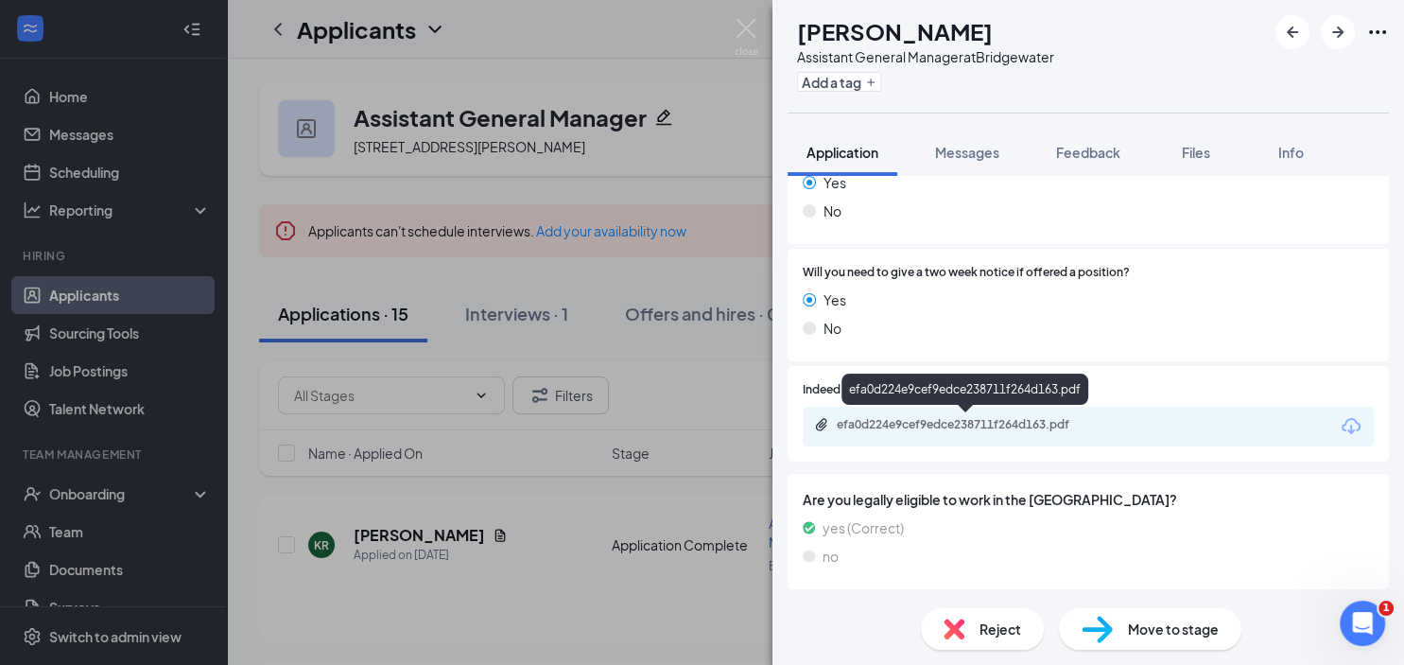
click at [909, 425] on div "efa0d224e9cef9edce238711f264d163.pdf" at bounding box center [969, 424] width 265 height 15
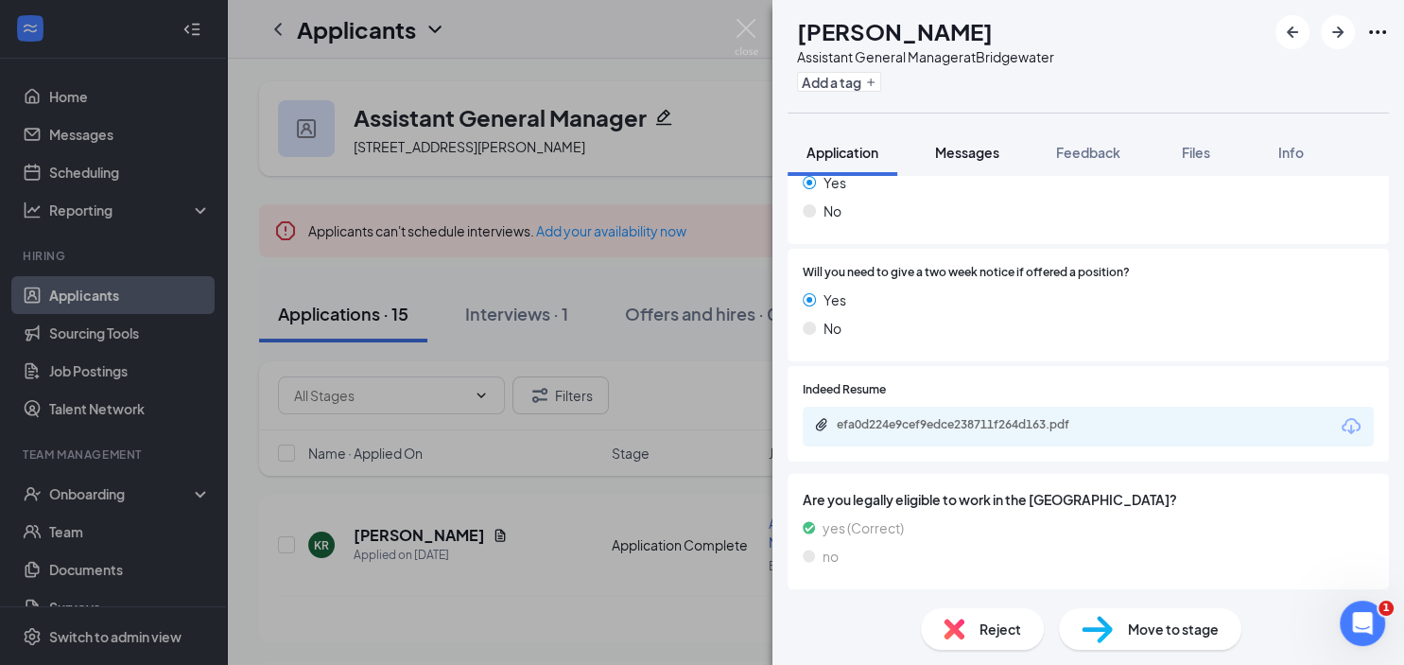
click at [974, 145] on span "Messages" at bounding box center [967, 152] width 64 height 17
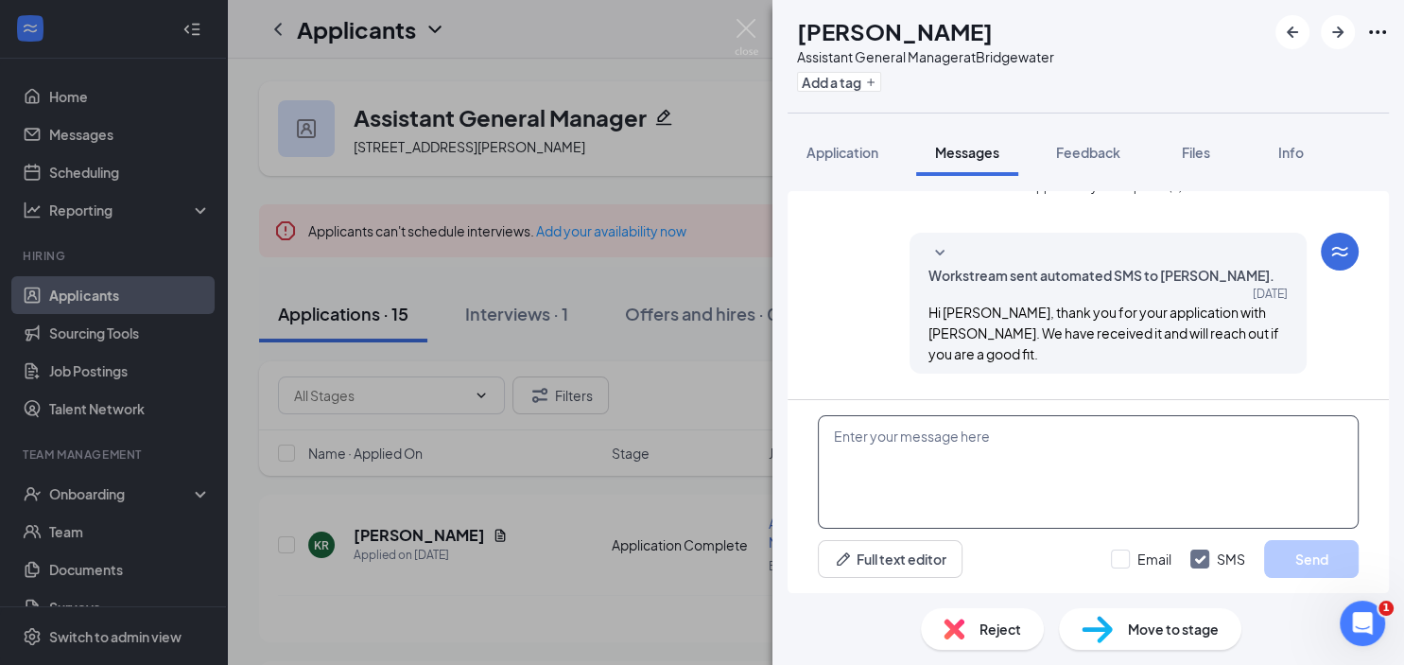
scroll to position [24, 0]
click at [868, 460] on textarea at bounding box center [1088, 471] width 541 height 113
paste textarea "Thank you for your application and resume for [PERSON_NAME] of [GEOGRAPHIC_DATA…"
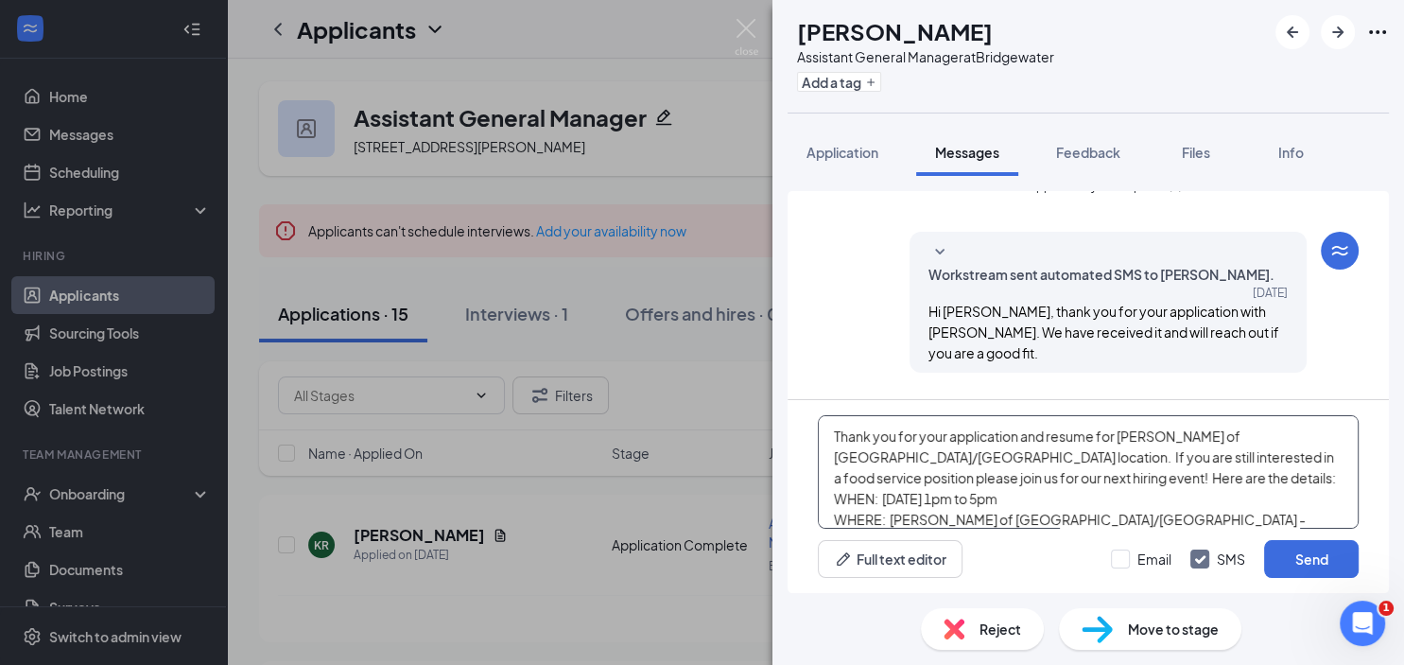
scroll to position [83, 0]
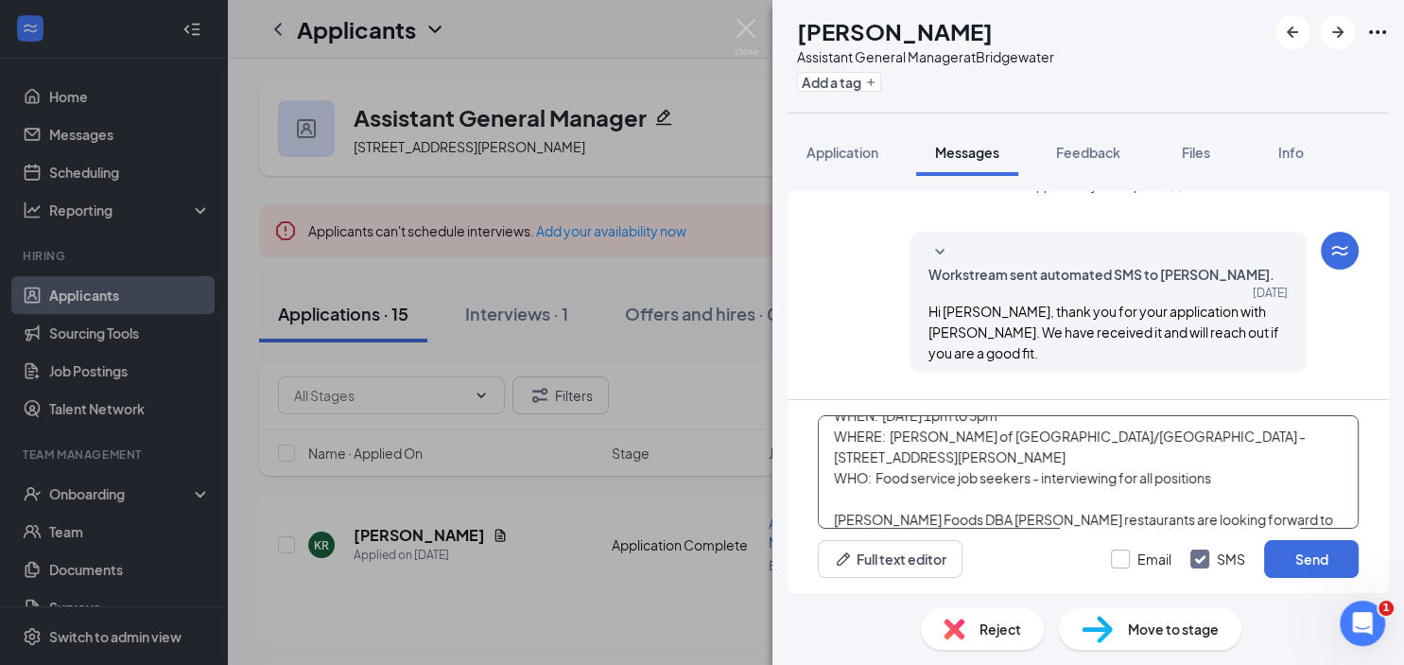
type textarea "Thank you for your application and resume for [PERSON_NAME] of [GEOGRAPHIC_DATA…"
click at [1124, 562] on input "Email" at bounding box center [1141, 558] width 61 height 19
checkbox input "true"
click at [1321, 548] on button "Send" at bounding box center [1311, 559] width 95 height 38
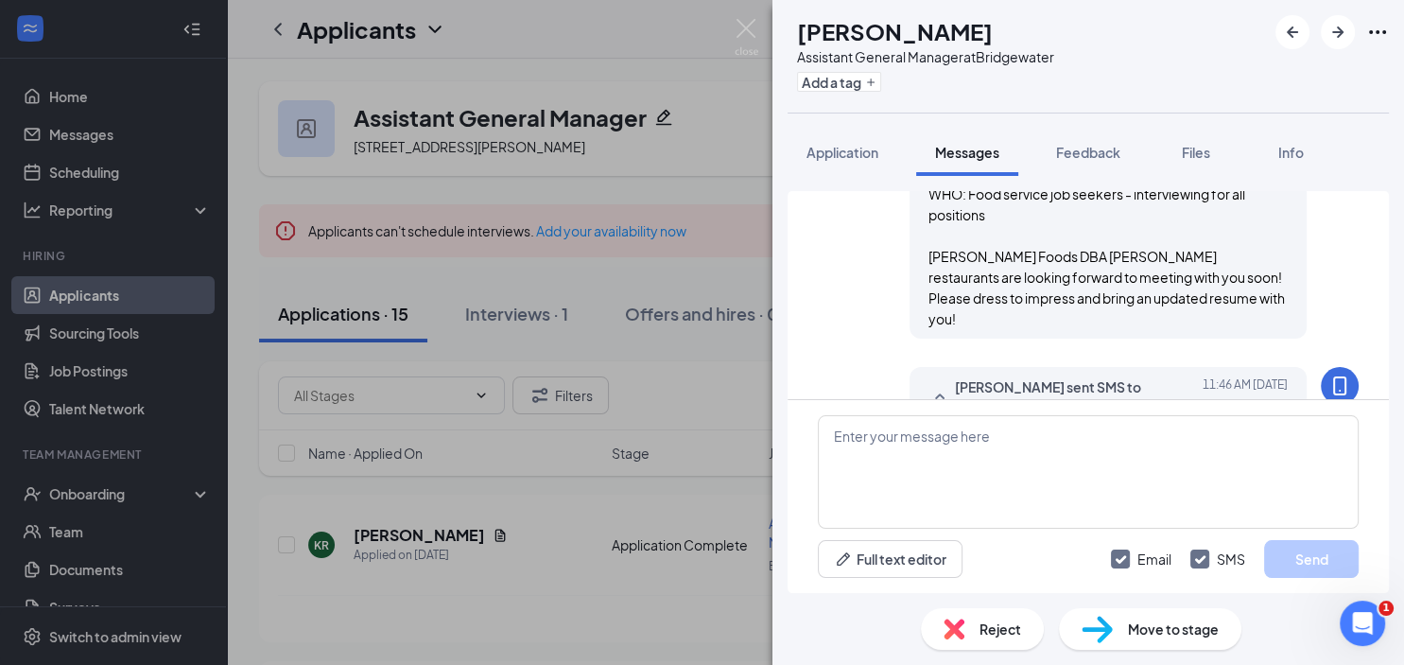
scroll to position [765, 0]
click at [745, 24] on img at bounding box center [747, 37] width 24 height 37
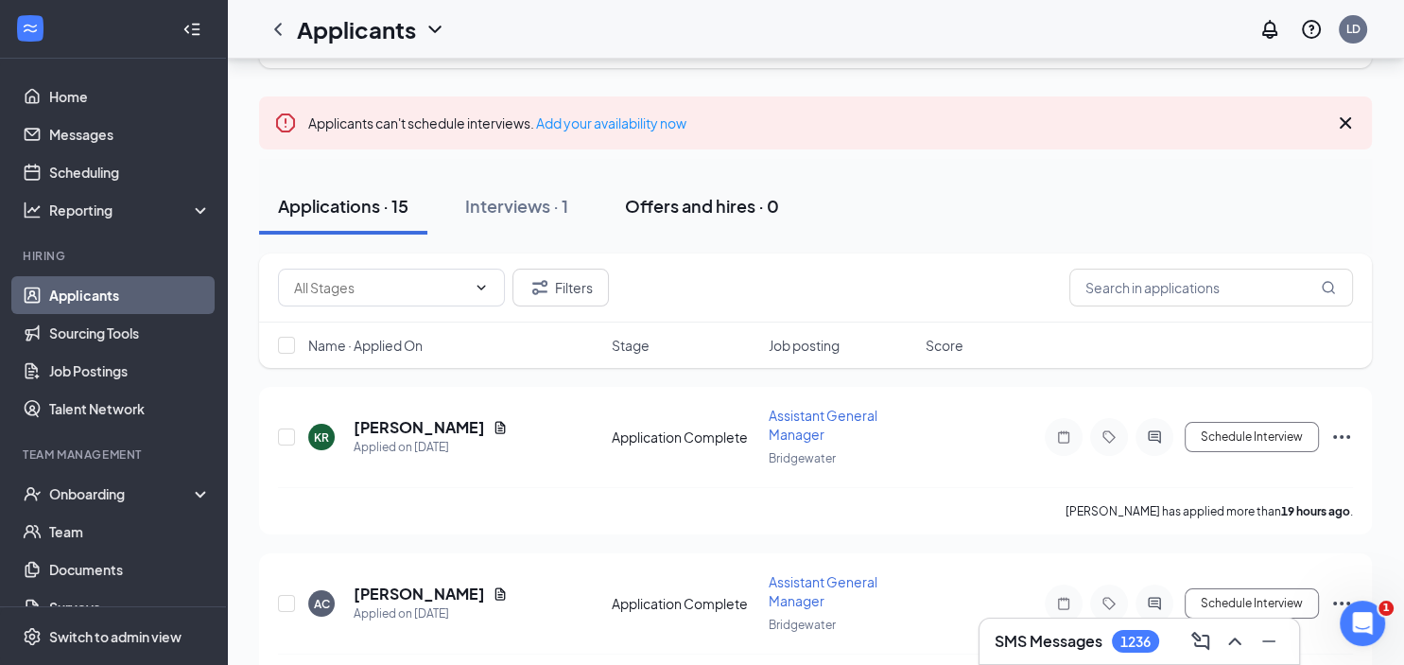
scroll to position [299, 0]
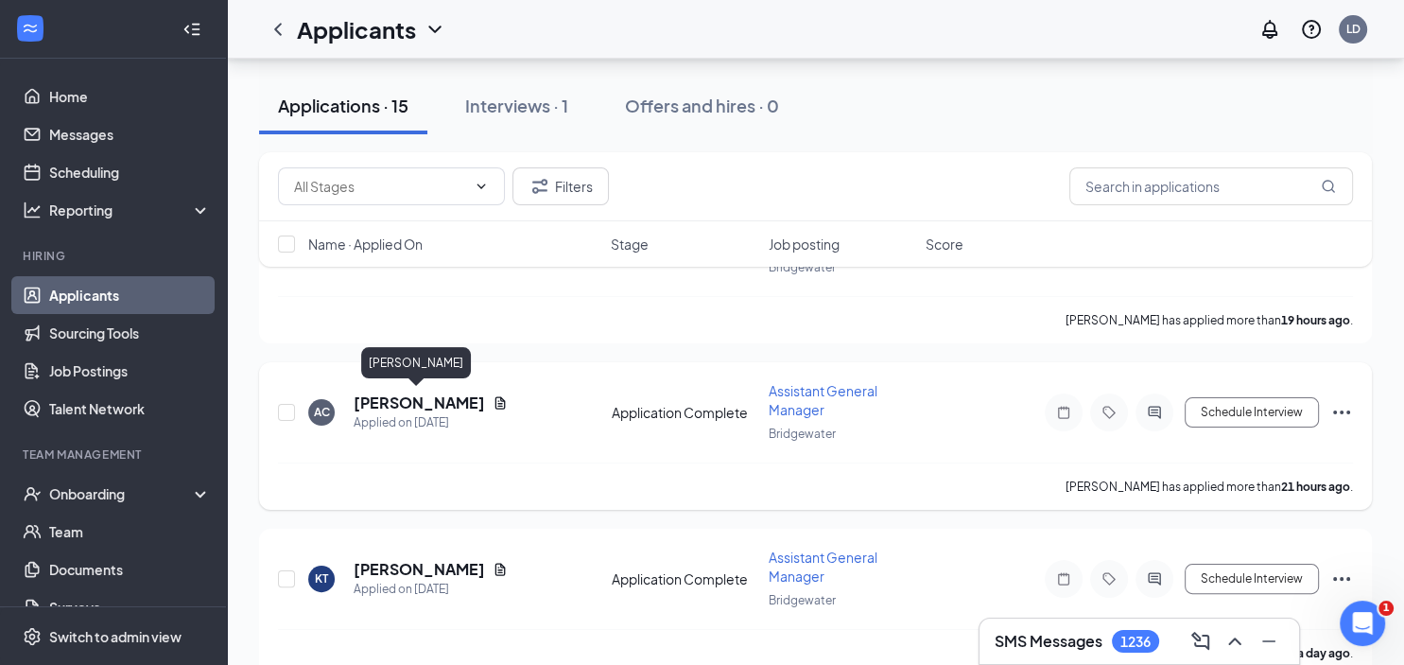
click at [410, 399] on h5 "[PERSON_NAME]" at bounding box center [419, 402] width 131 height 21
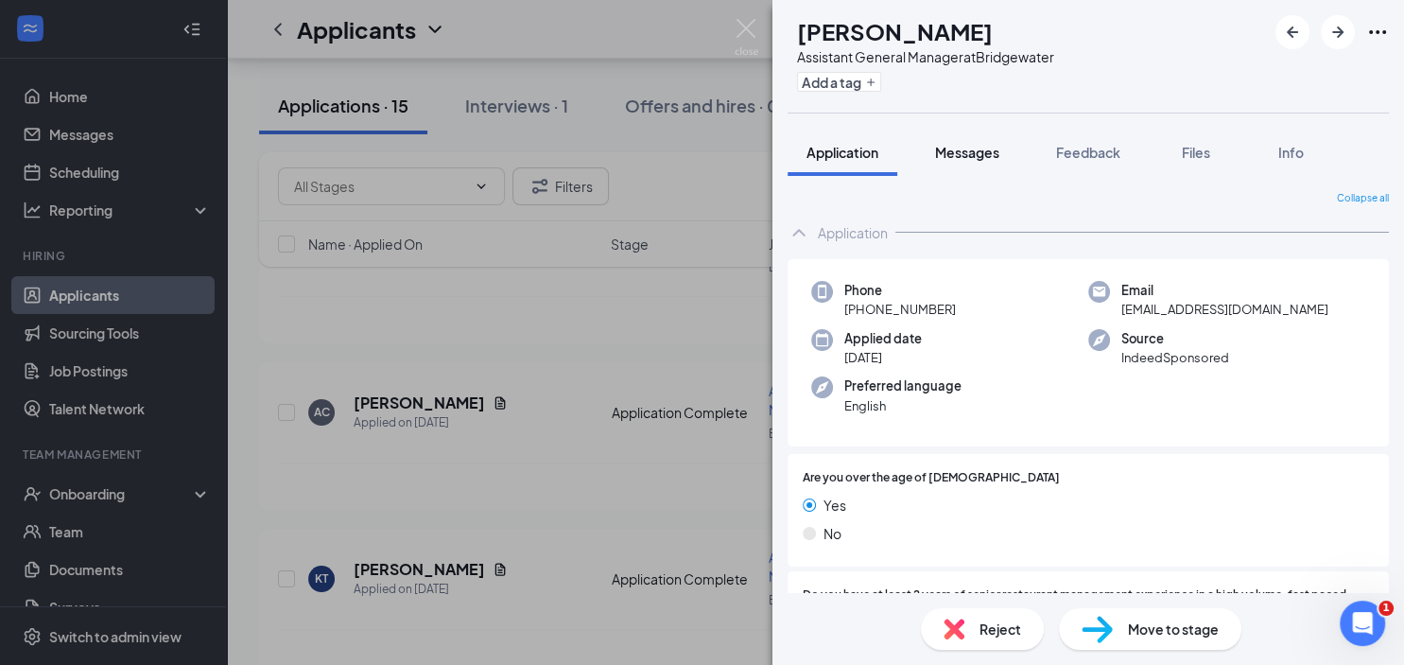
click at [960, 152] on span "Messages" at bounding box center [967, 152] width 64 height 17
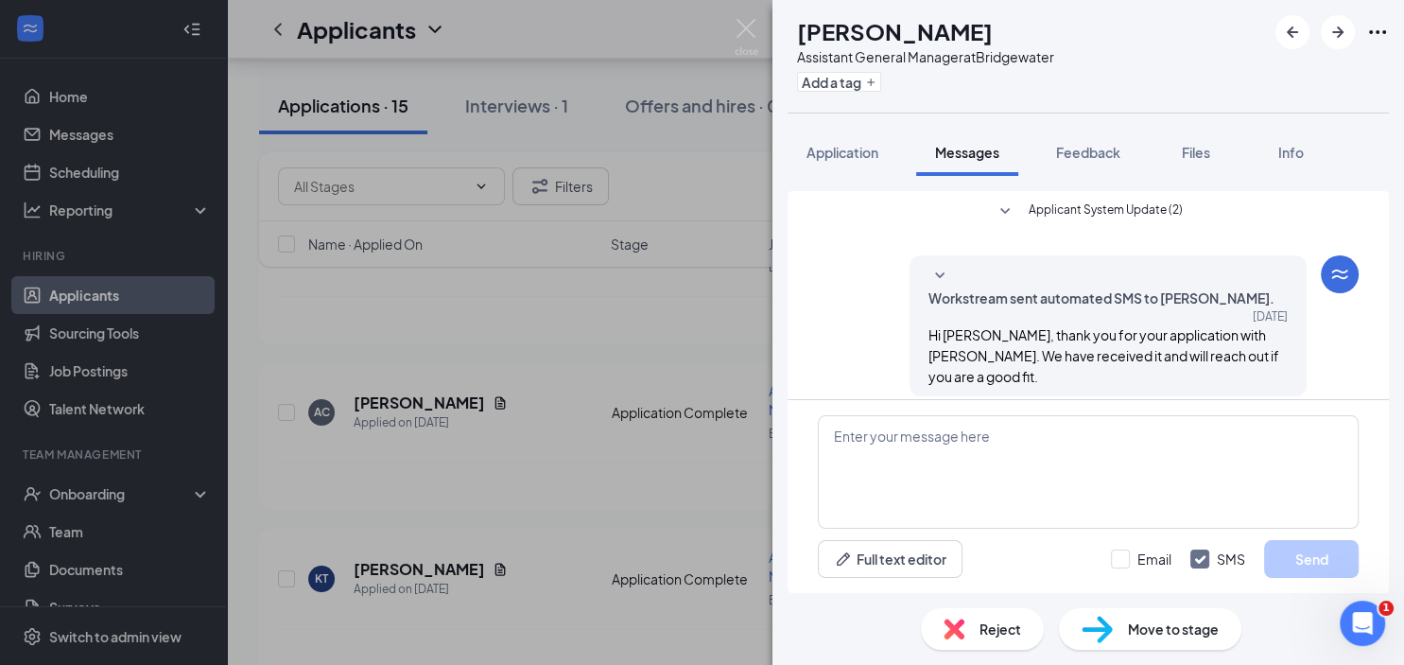
scroll to position [765, 0]
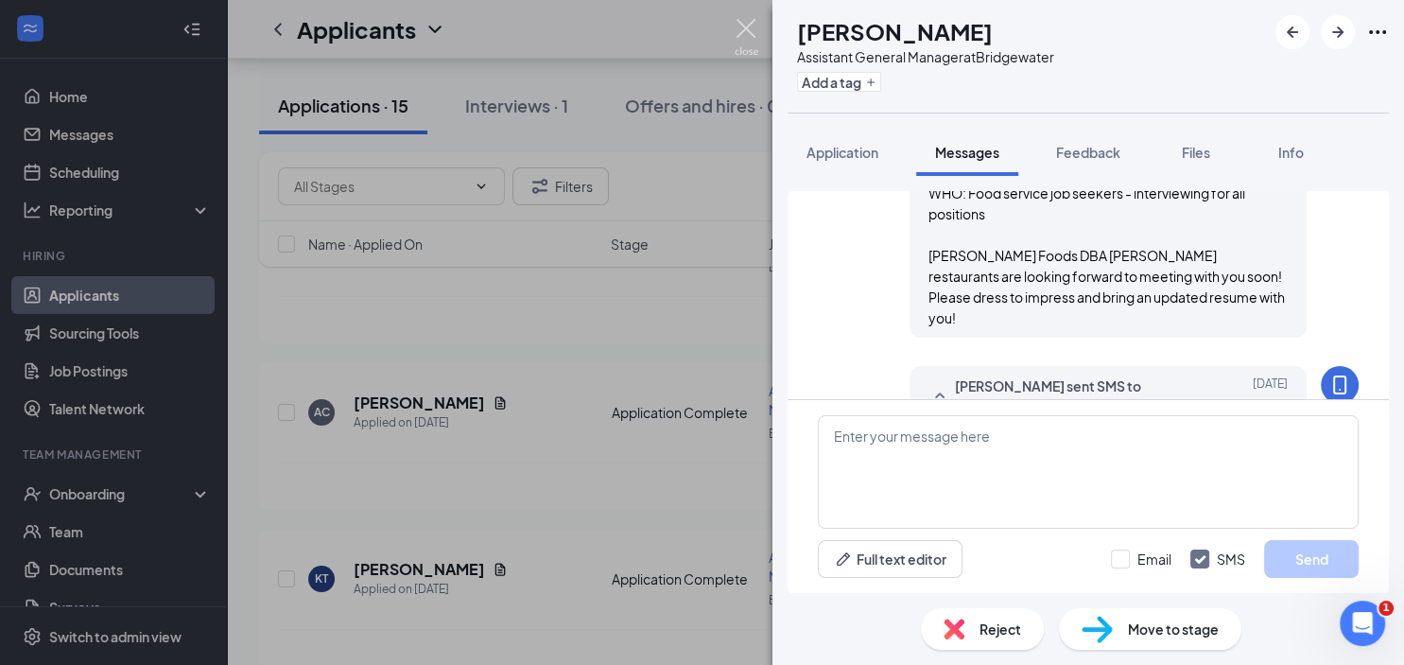
click at [744, 27] on img at bounding box center [747, 37] width 24 height 37
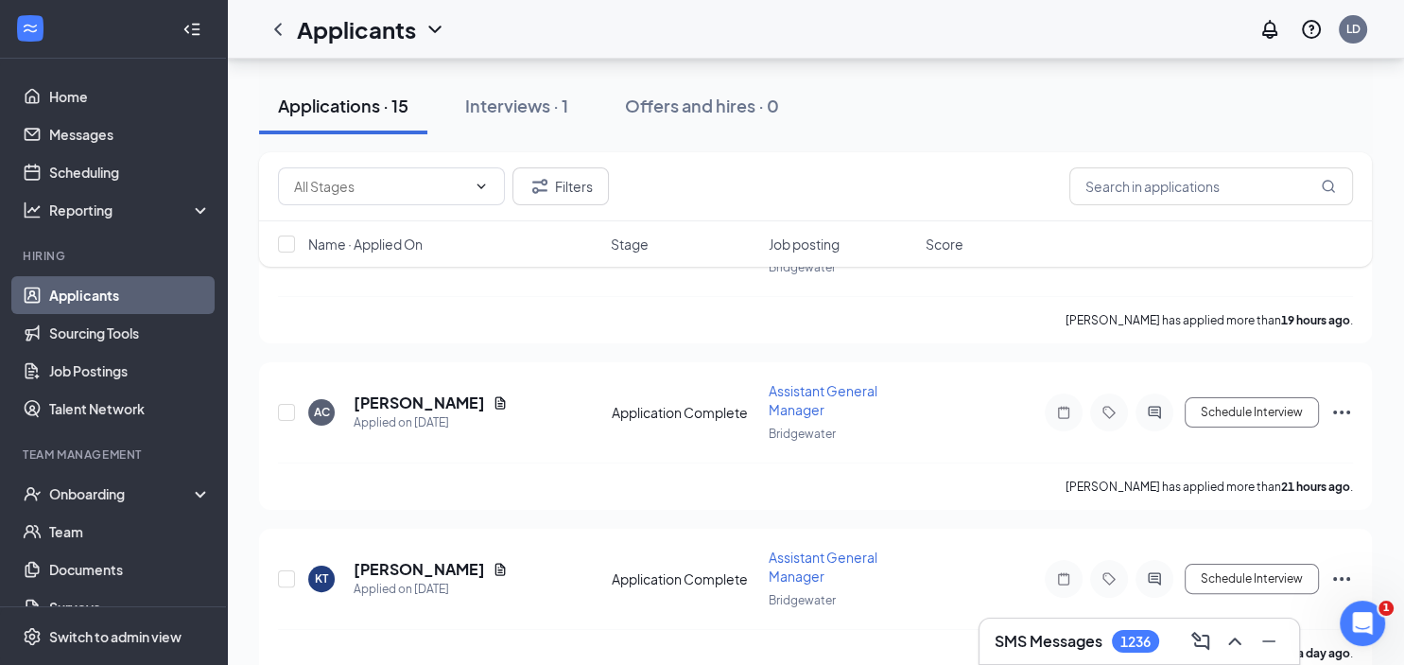
click at [123, 291] on link "Applicants" at bounding box center [130, 295] width 162 height 38
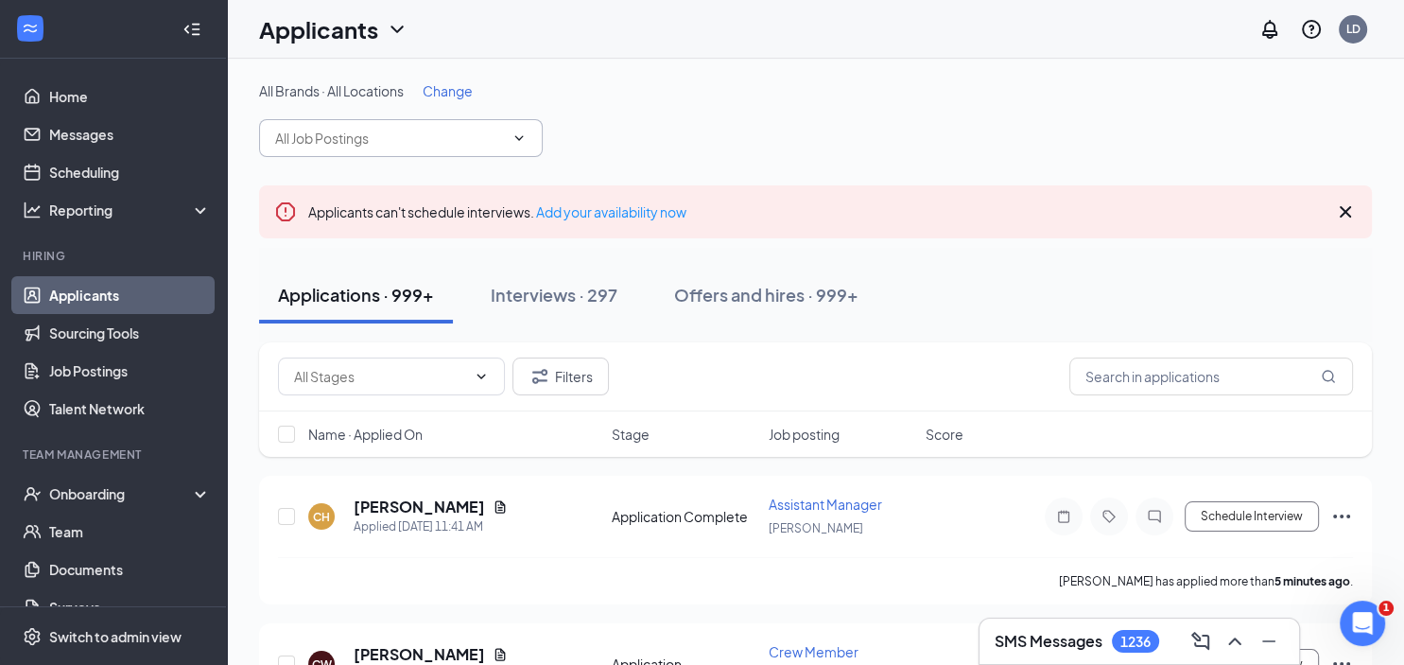
click at [380, 130] on input "text" at bounding box center [389, 138] width 229 height 21
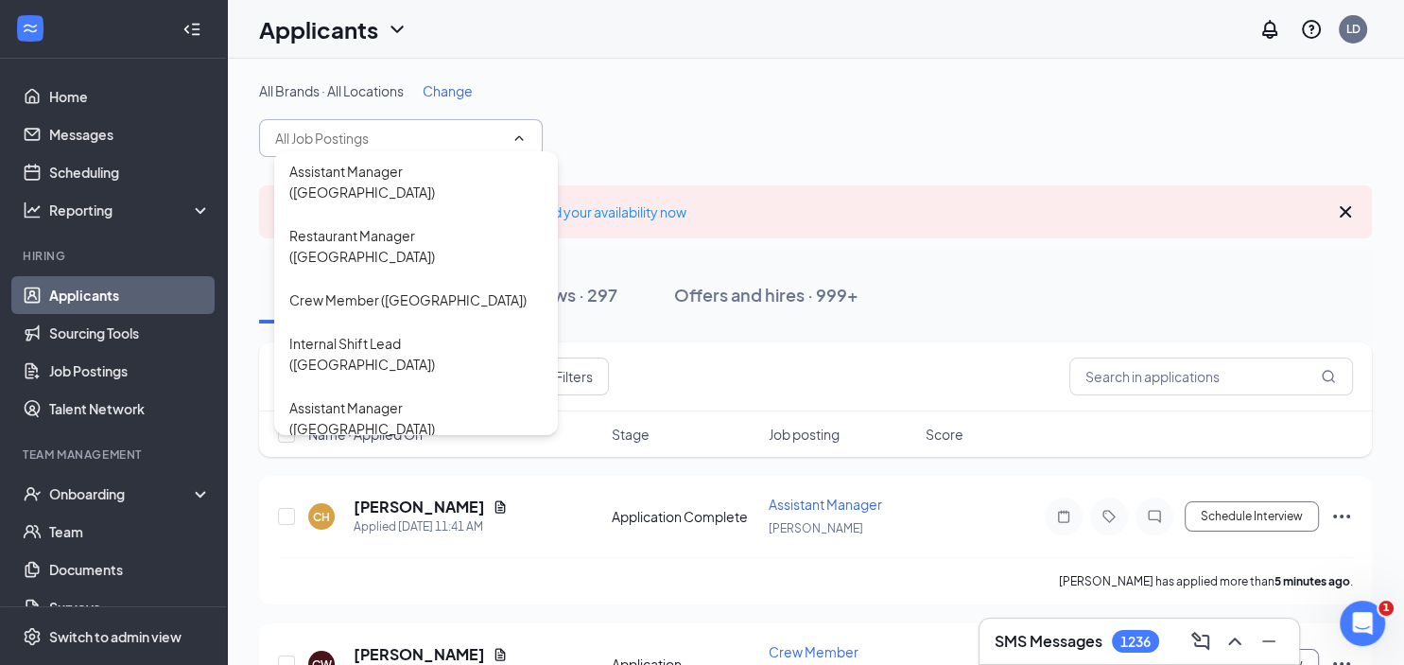
scroll to position [699, 0]
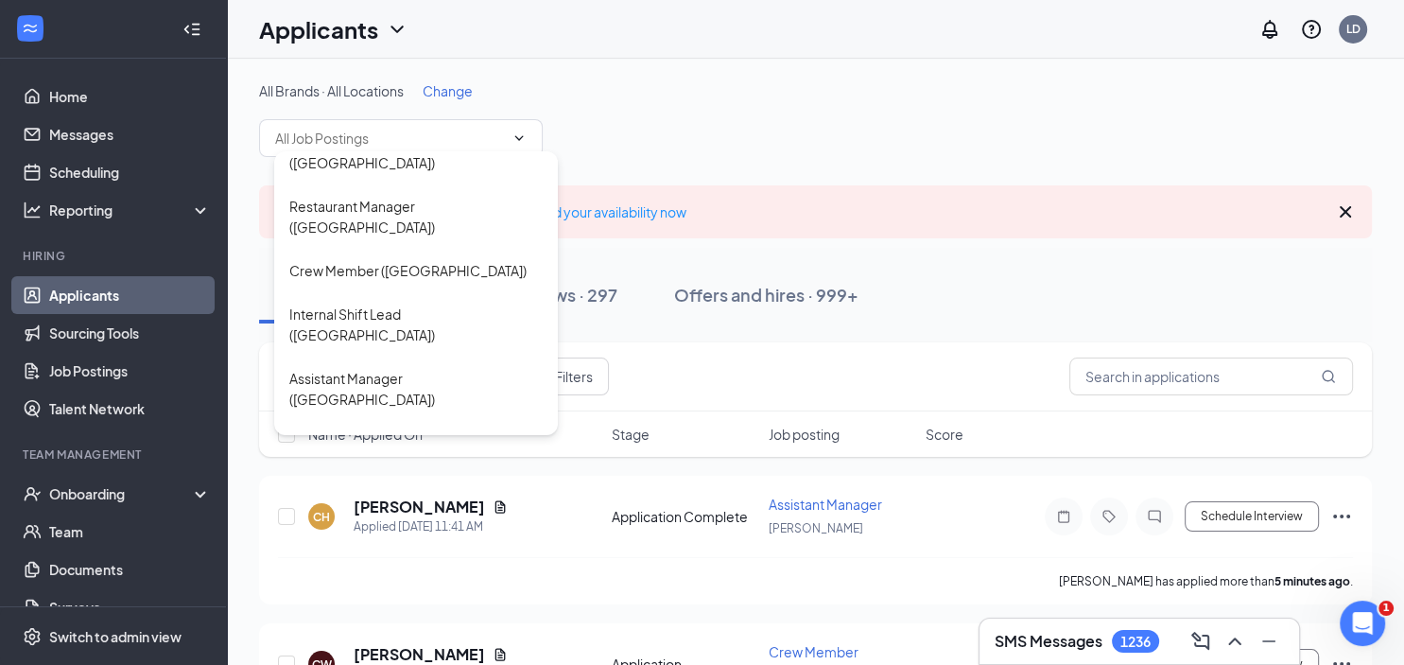
click at [731, 119] on div "All Brands · All Locations Change Crew Member ([GEOGRAPHIC_DATA]) Assistant Man…" at bounding box center [815, 119] width 1113 height 76
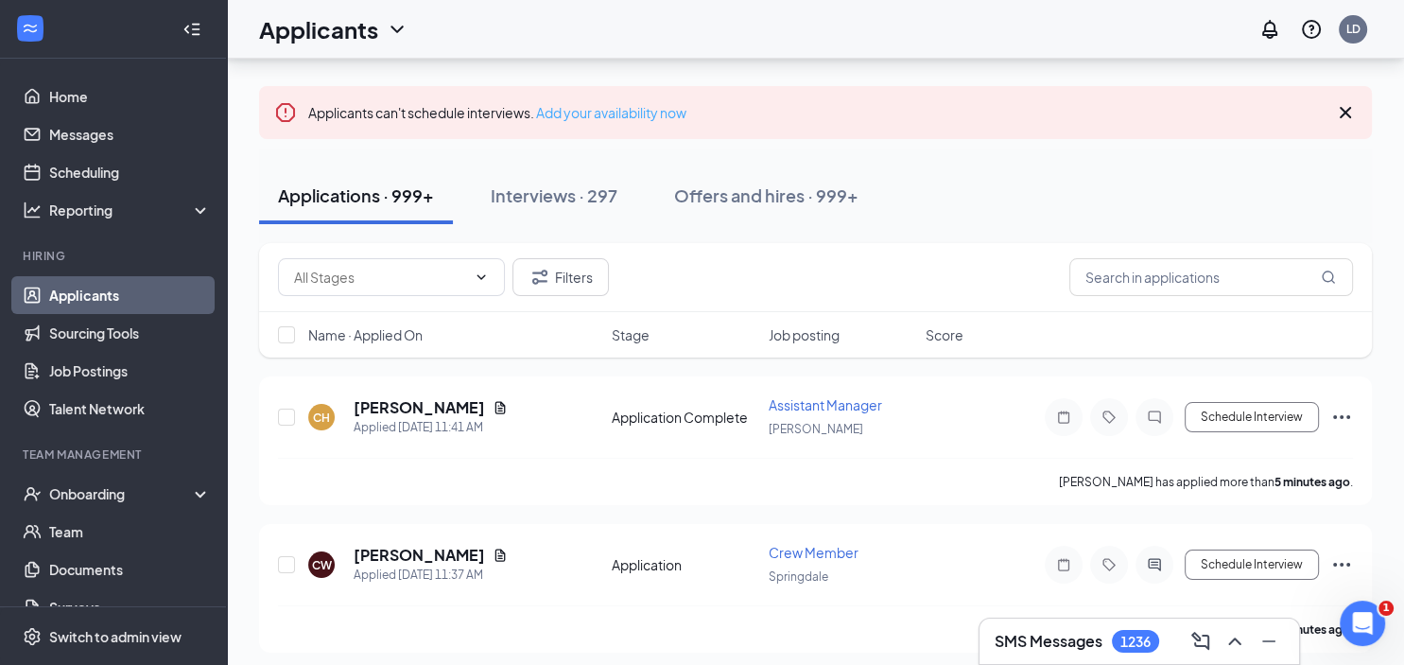
scroll to position [0, 0]
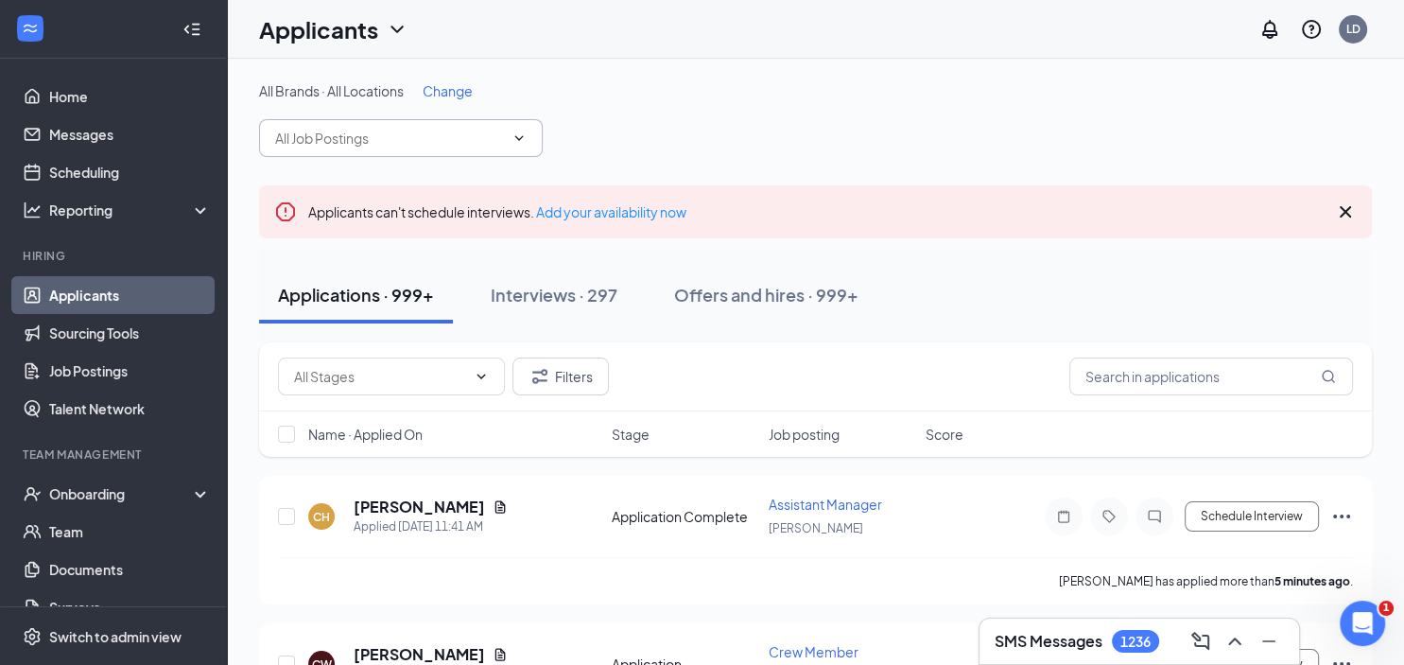
click at [304, 137] on input "text" at bounding box center [389, 138] width 229 height 21
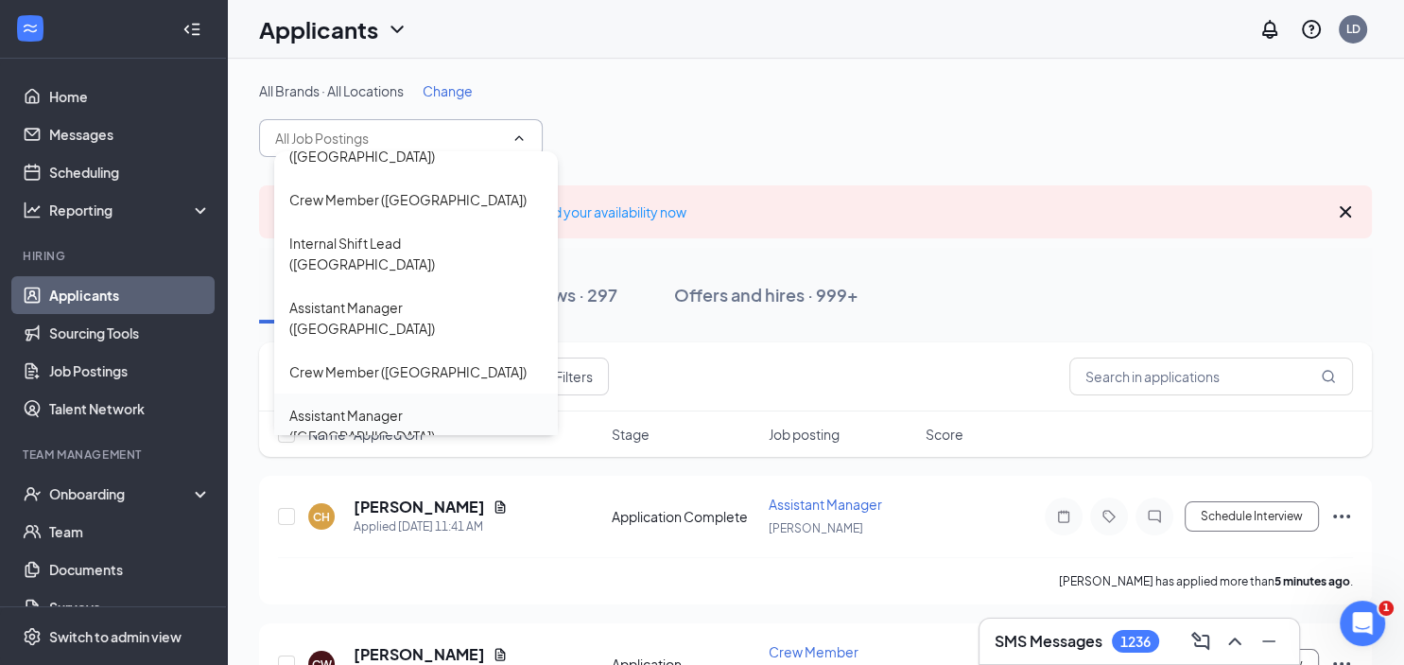
scroll to position [798, 0]
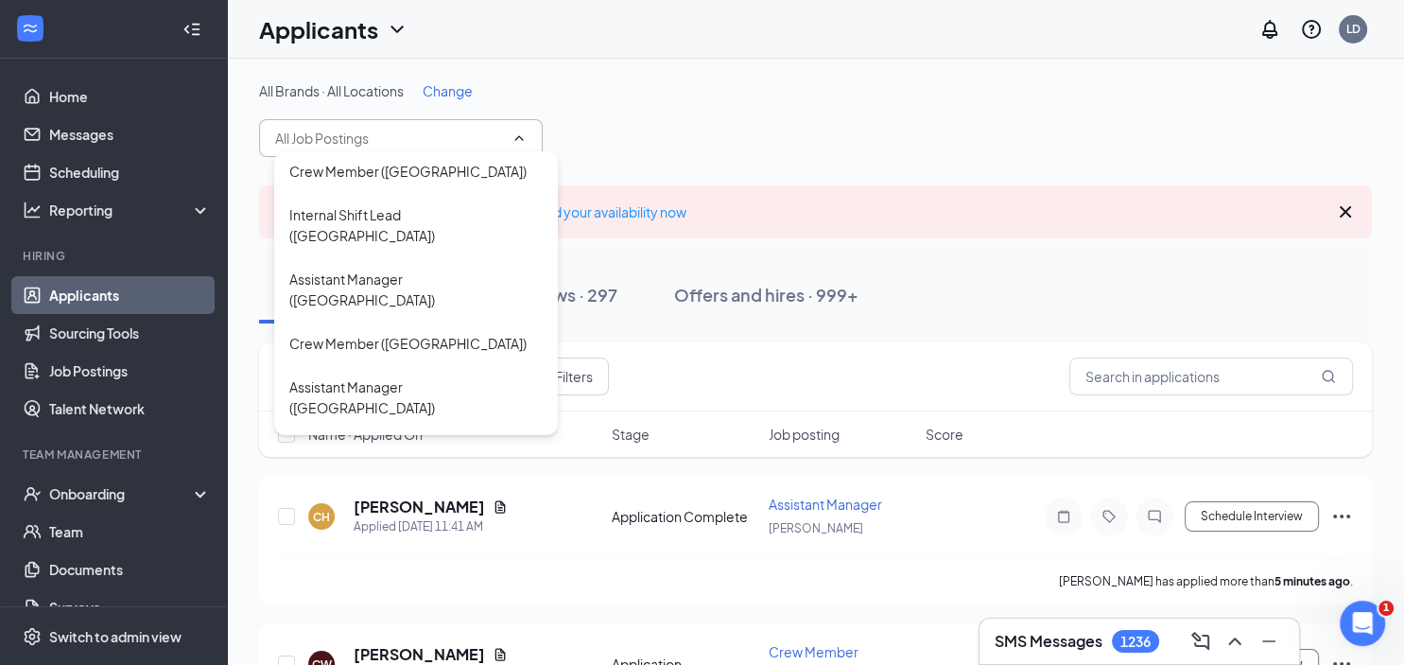
click at [335, 537] on div "Assistant Manager ([GEOGRAPHIC_DATA])" at bounding box center [416, 569] width 284 height 64
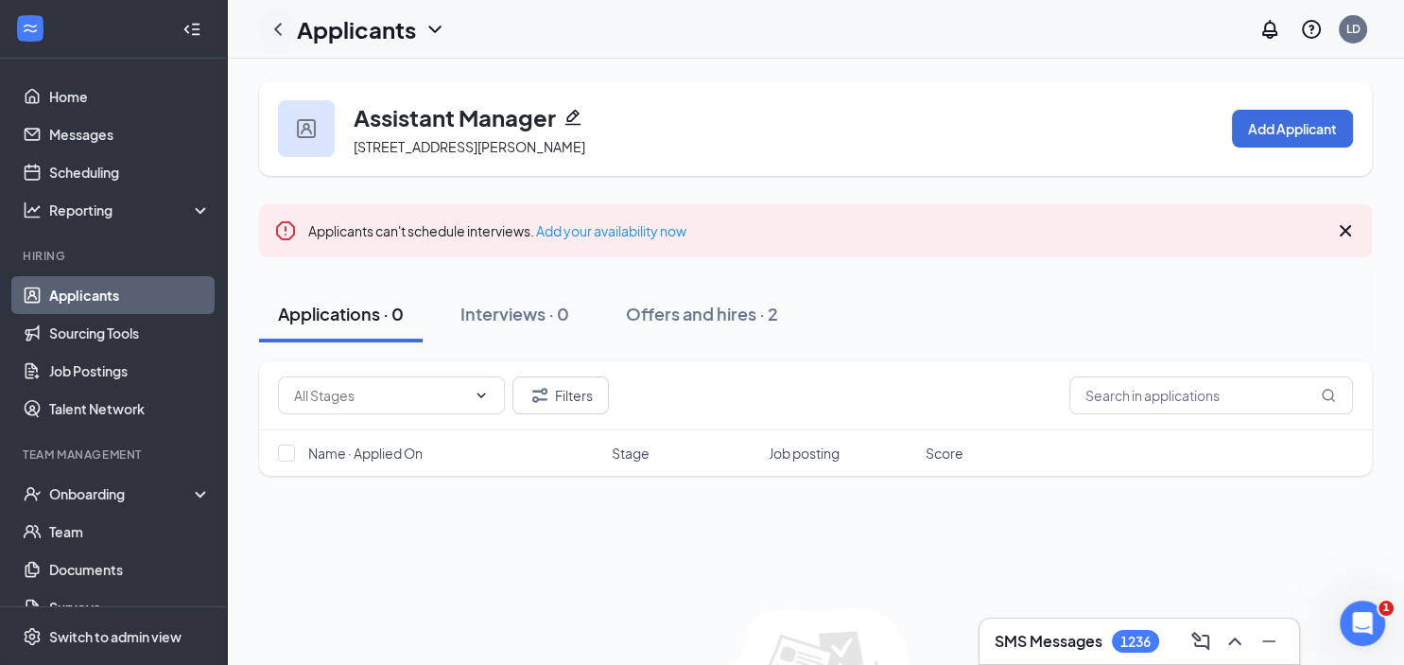
click at [274, 26] on icon "ChevronLeft" at bounding box center [278, 29] width 23 height 23
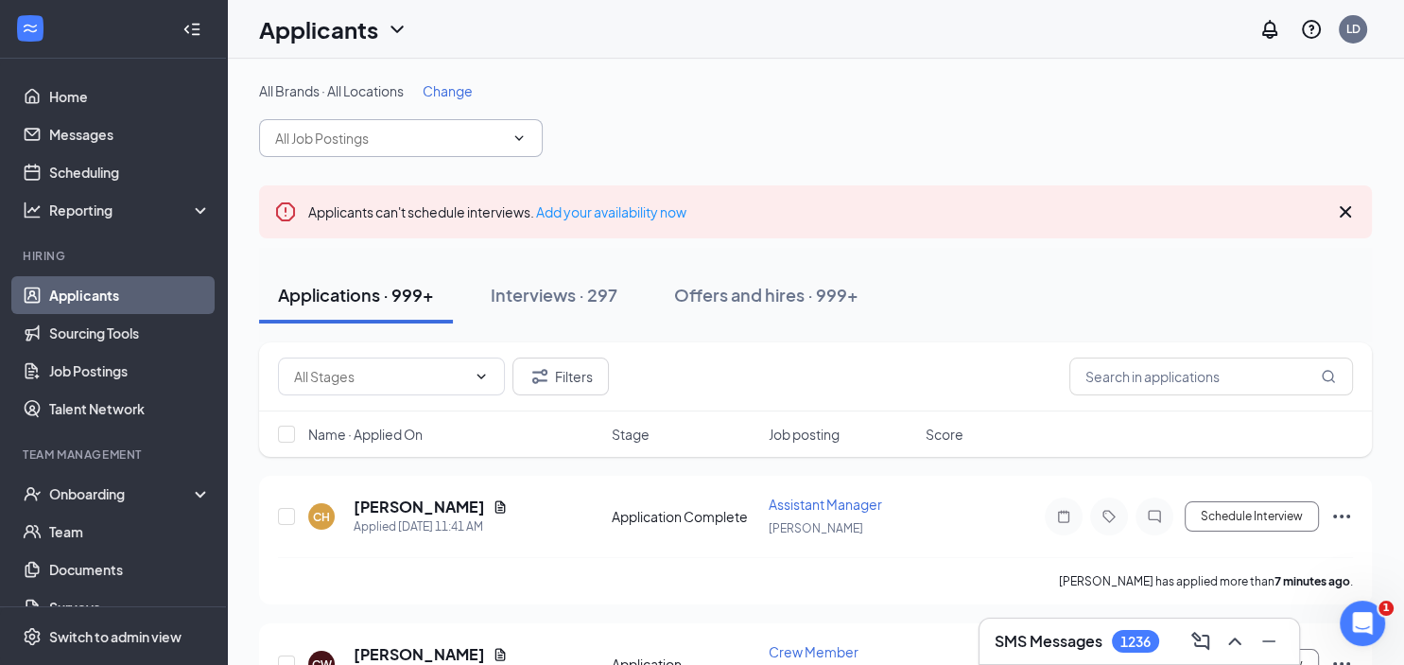
click at [293, 128] on input "text" at bounding box center [389, 138] width 229 height 21
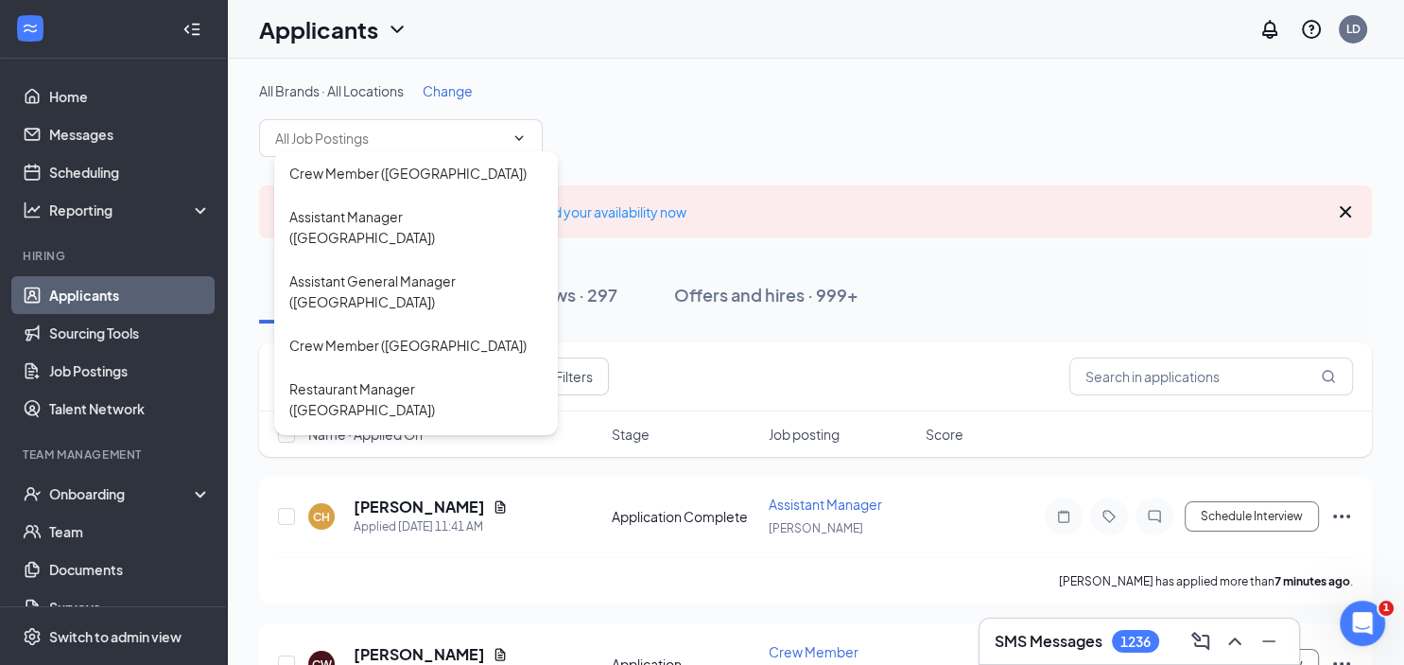
click at [776, 130] on div "All Brands · All Locations Change Crew Member ([GEOGRAPHIC_DATA]) Assistant Man…" at bounding box center [815, 119] width 1113 height 76
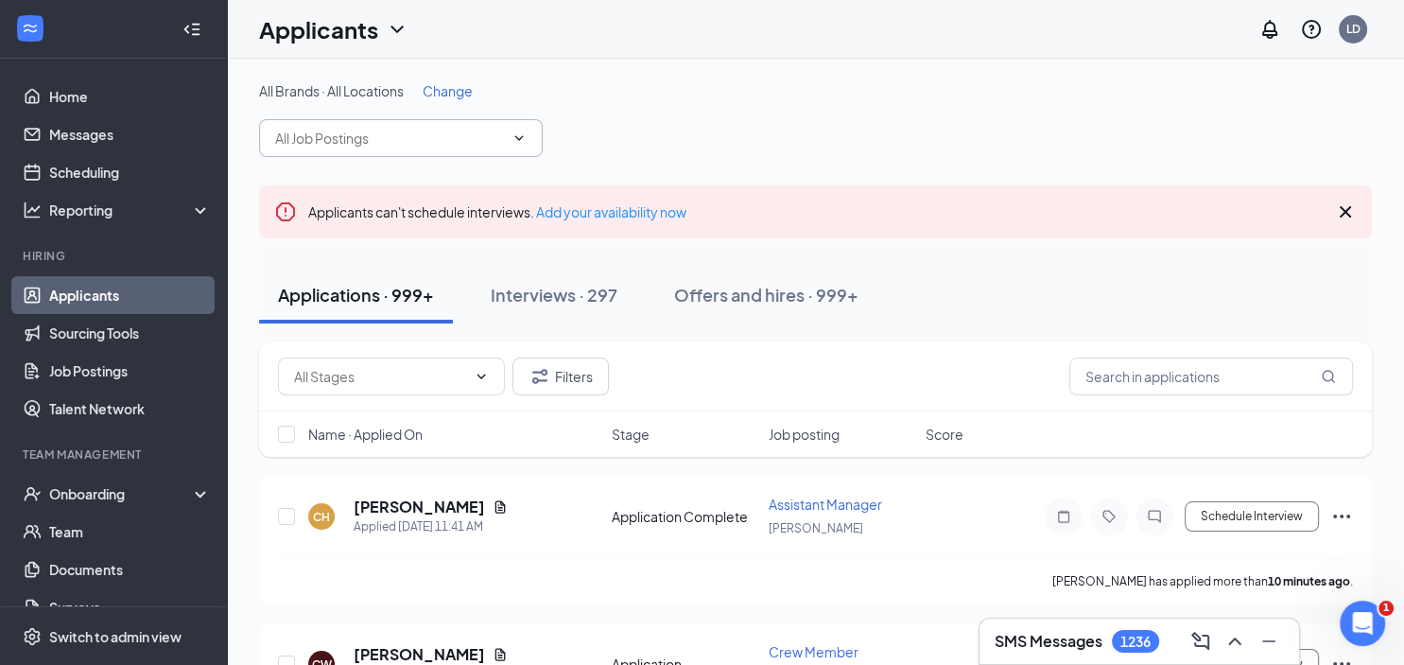
click at [381, 136] on input "text" at bounding box center [389, 138] width 229 height 21
click at [711, 103] on div "All Brands · All Locations Change Crew Member ([GEOGRAPHIC_DATA]) Assistant Man…" at bounding box center [815, 119] width 1113 height 76
